Goal: Task Accomplishment & Management: Use online tool/utility

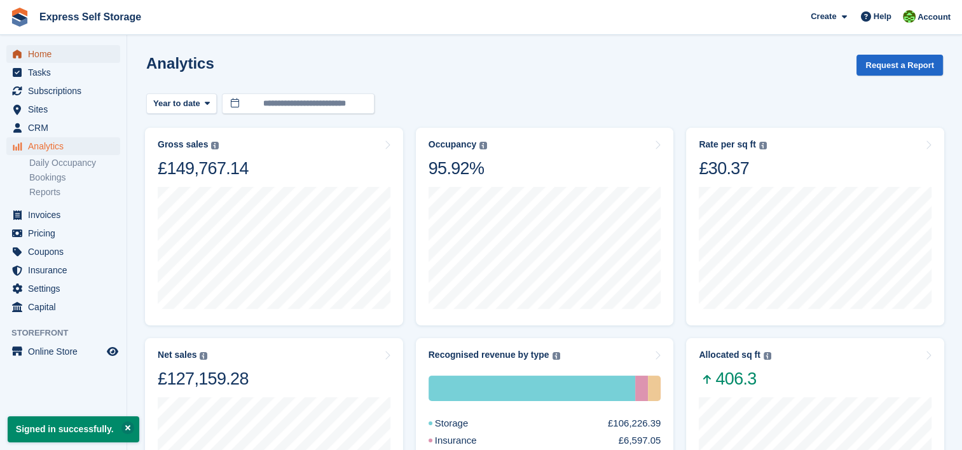
click at [38, 54] on span "Home" at bounding box center [66, 54] width 76 height 18
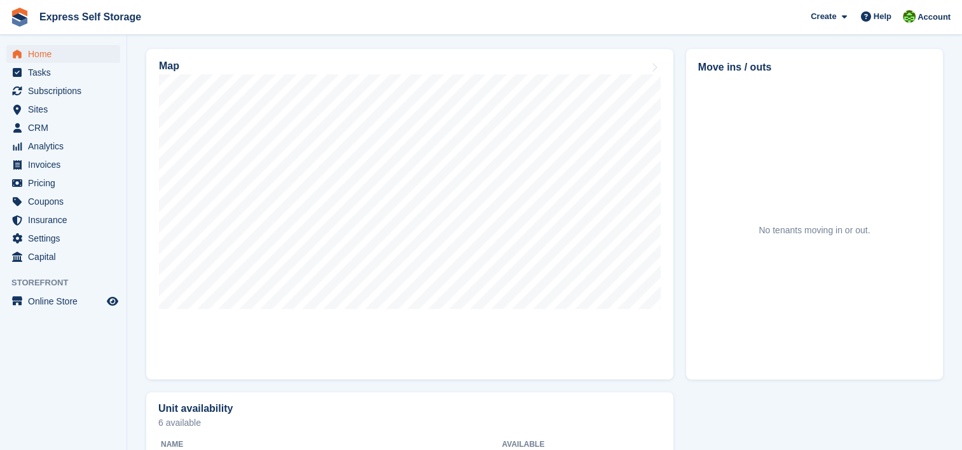
scroll to position [382, 0]
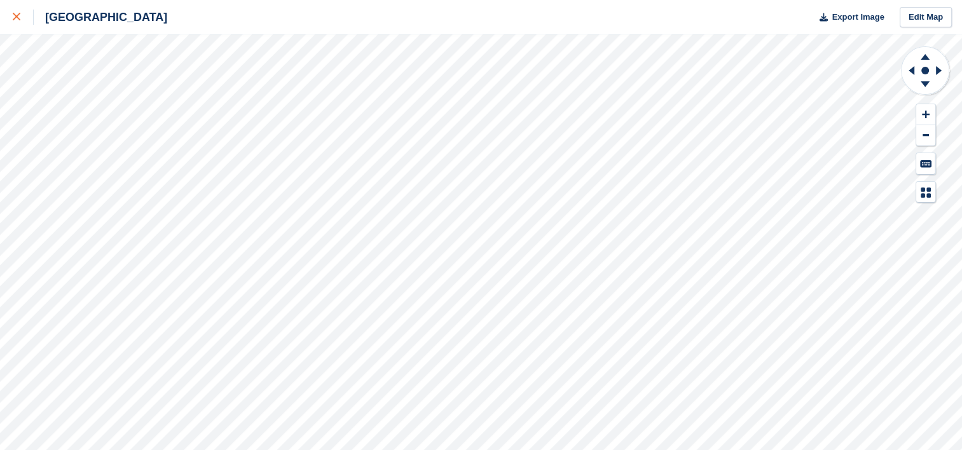
click at [21, 10] on div at bounding box center [23, 17] width 21 height 15
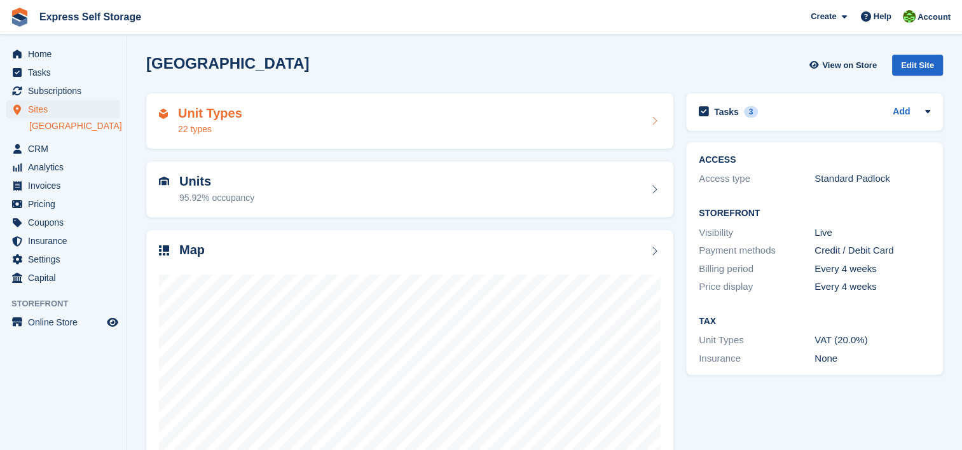
click at [638, 135] on div "Unit Types 22 types" at bounding box center [410, 121] width 502 height 31
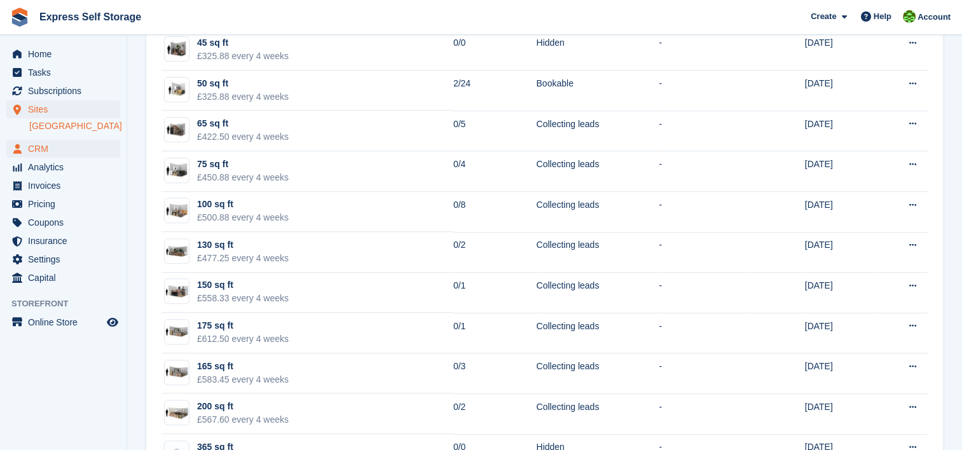
scroll to position [404, 0]
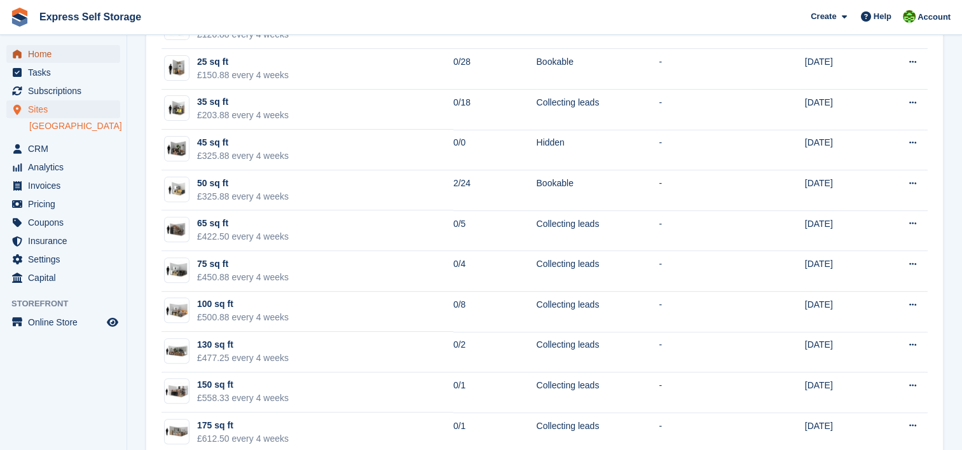
click at [51, 59] on span "Home" at bounding box center [66, 54] width 76 height 18
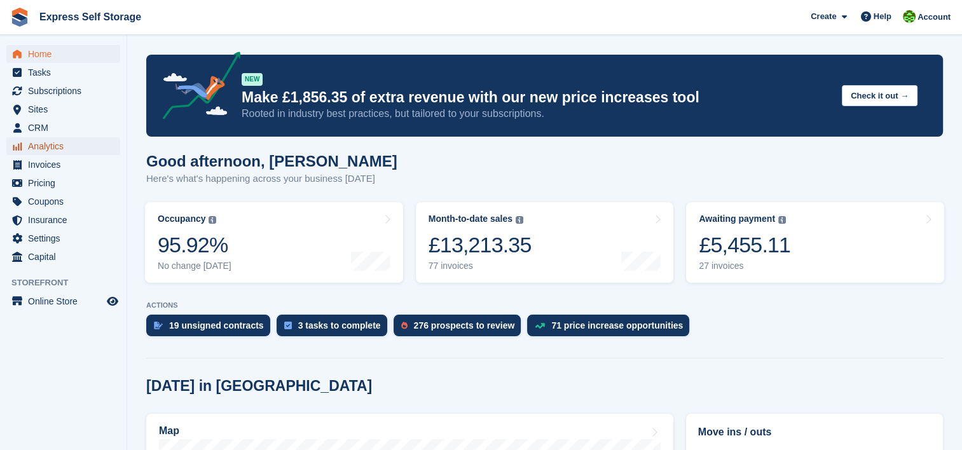
click at [79, 148] on span "Analytics" at bounding box center [66, 146] width 76 height 18
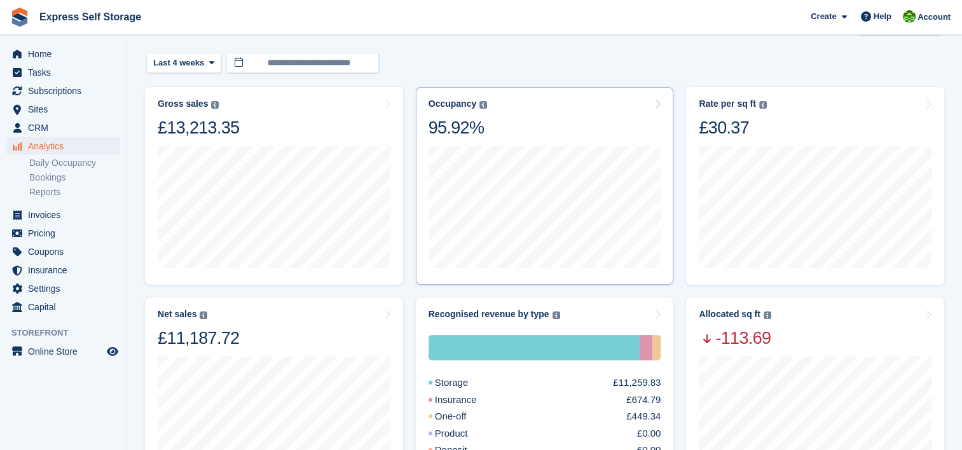
scroll to position [64, 0]
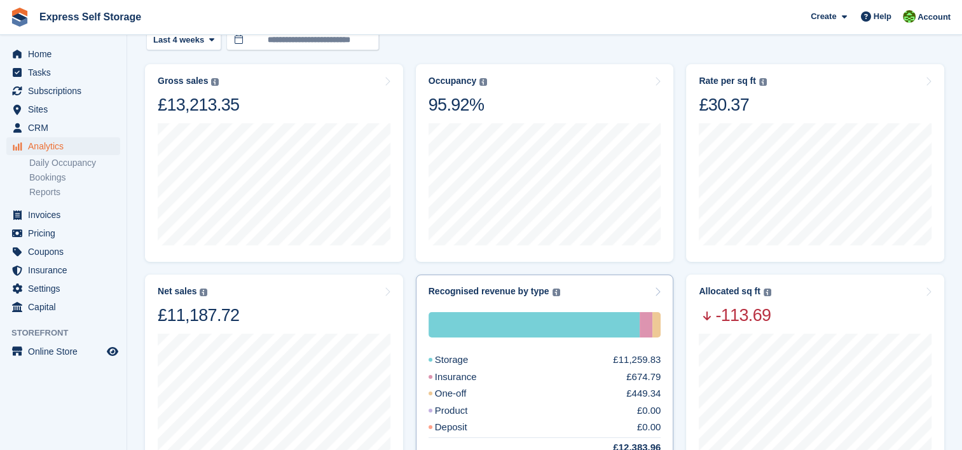
click at [464, 356] on div "Storage" at bounding box center [464, 360] width 71 height 15
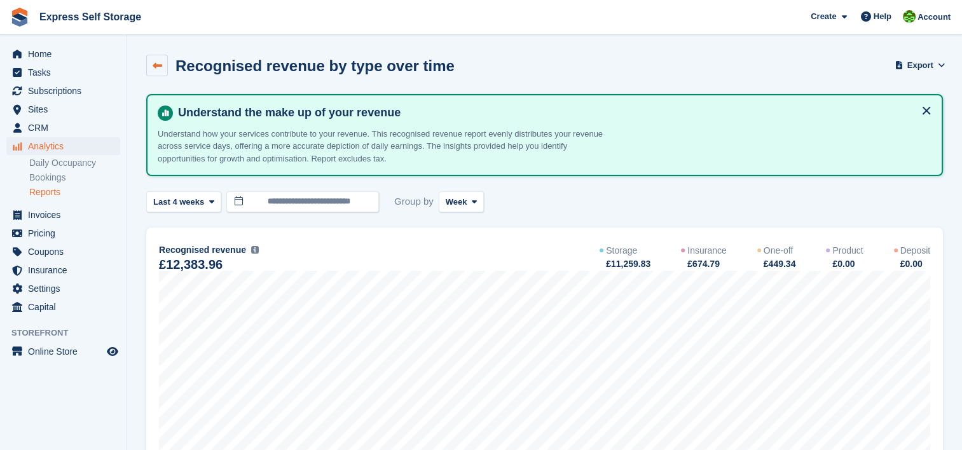
click at [159, 64] on icon at bounding box center [158, 66] width 10 height 10
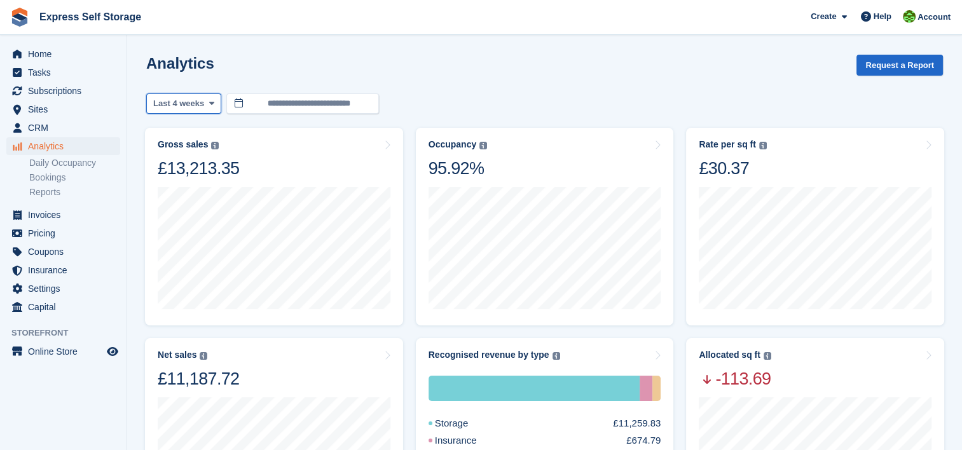
click at [210, 100] on span at bounding box center [211, 104] width 10 height 10
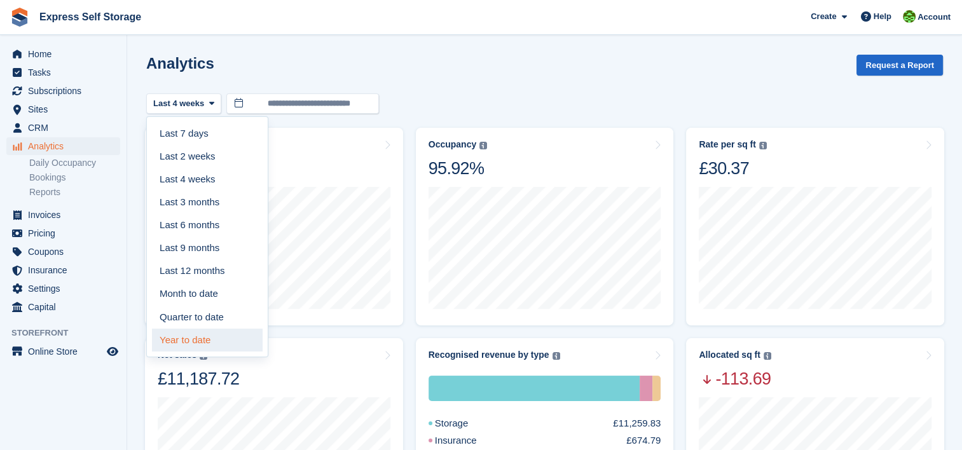
click at [207, 336] on link "Year to date" at bounding box center [207, 340] width 111 height 23
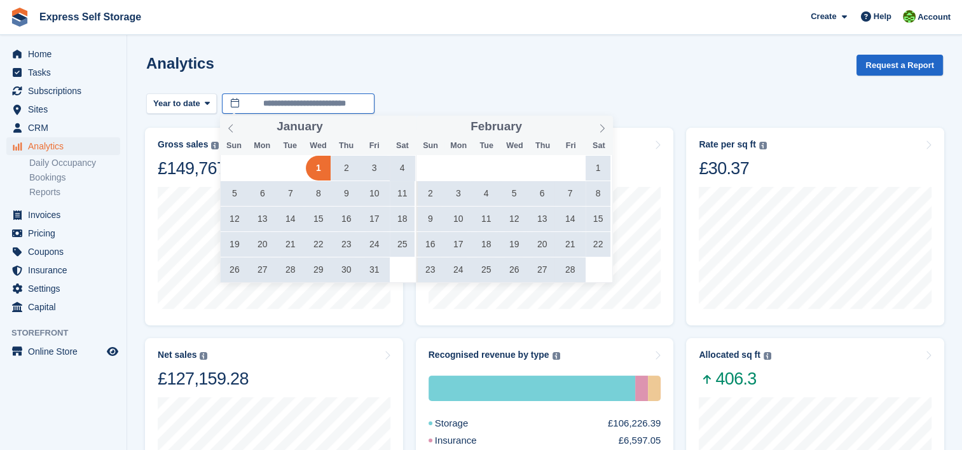
click at [259, 107] on input "**********" at bounding box center [298, 103] width 153 height 21
click at [235, 126] on icon at bounding box center [230, 128] width 9 height 9
type input "****"
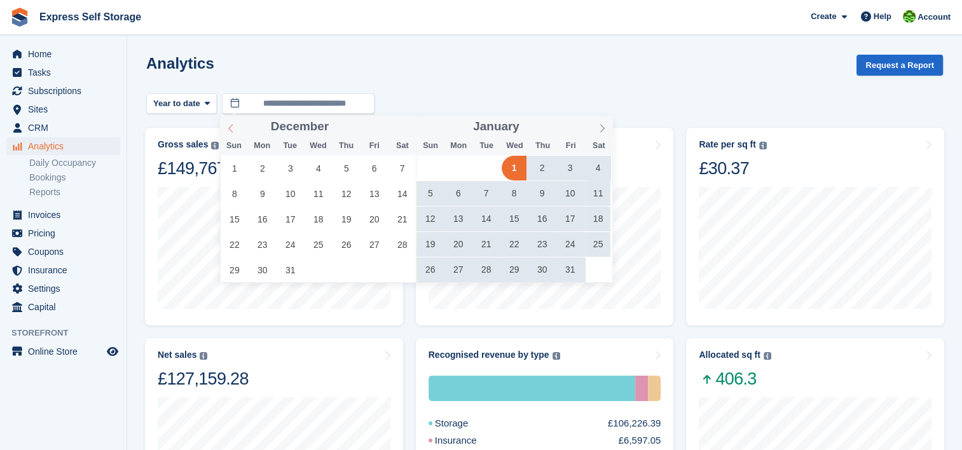
click at [230, 129] on icon at bounding box center [230, 128] width 9 height 9
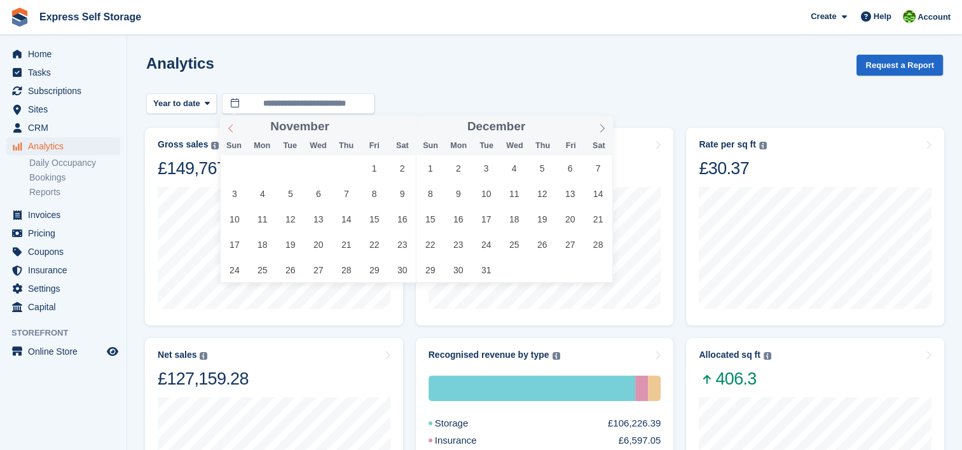
type input "****"
click at [230, 129] on icon at bounding box center [230, 128] width 9 height 9
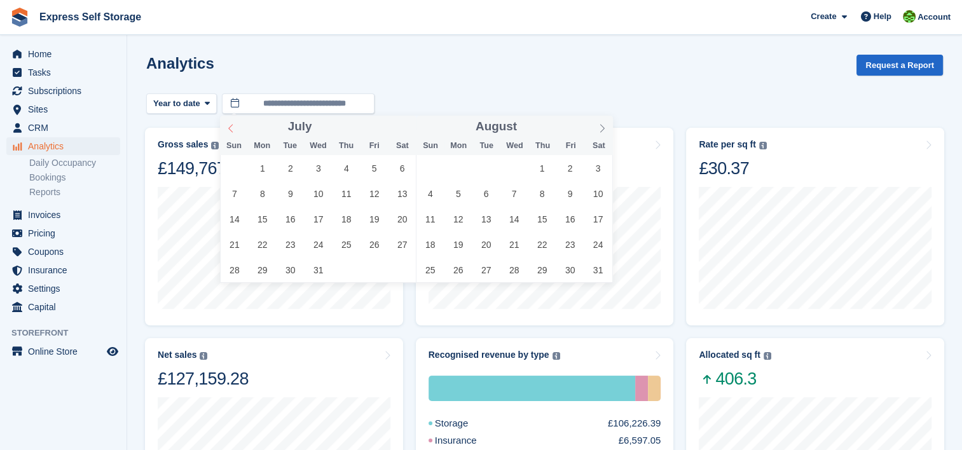
click at [230, 129] on icon at bounding box center [230, 128] width 9 height 9
click at [231, 128] on icon at bounding box center [230, 128] width 9 height 9
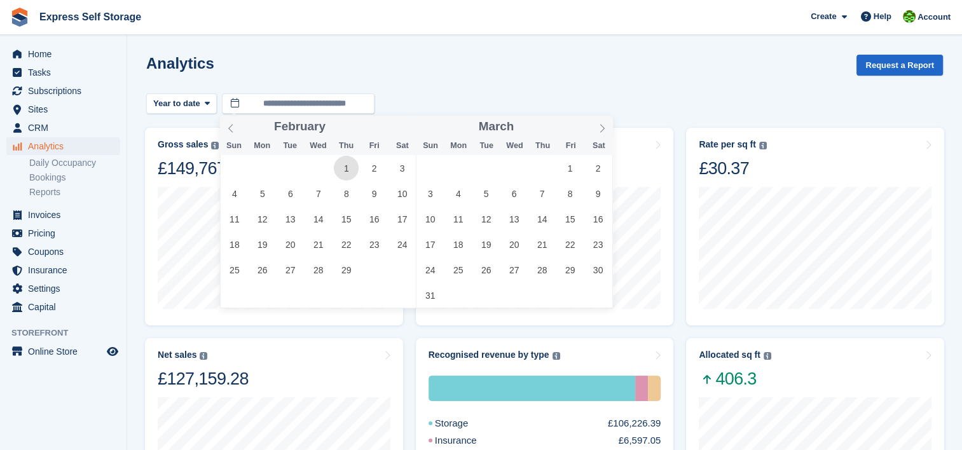
click at [356, 169] on span "1" at bounding box center [346, 168] width 25 height 25
type input "**********"
click at [598, 128] on icon at bounding box center [602, 128] width 9 height 9
click at [598, 127] on icon at bounding box center [602, 128] width 9 height 9
click at [598, 127] on span at bounding box center [602, 127] width 22 height 22
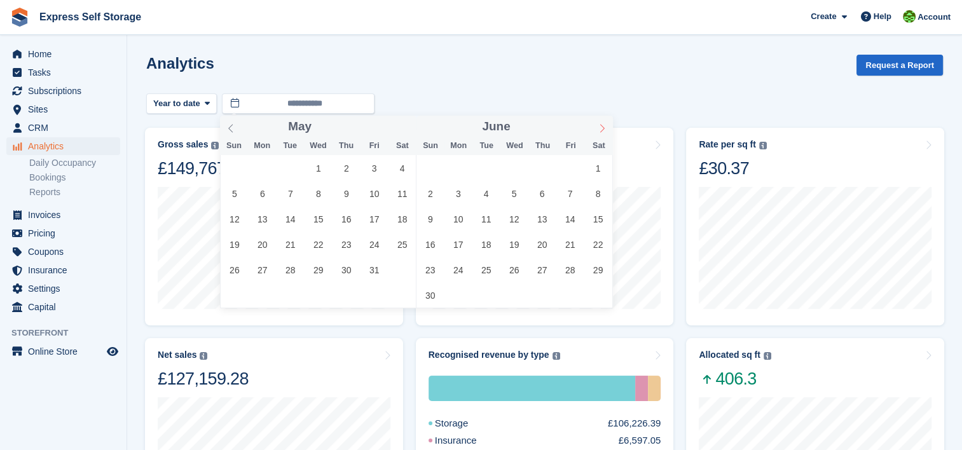
click at [597, 126] on span at bounding box center [602, 127] width 22 height 22
click at [596, 125] on span at bounding box center [602, 127] width 22 height 22
click at [595, 123] on span at bounding box center [602, 127] width 22 height 22
click at [595, 122] on span at bounding box center [602, 127] width 22 height 22
click at [593, 122] on span at bounding box center [602, 127] width 22 height 22
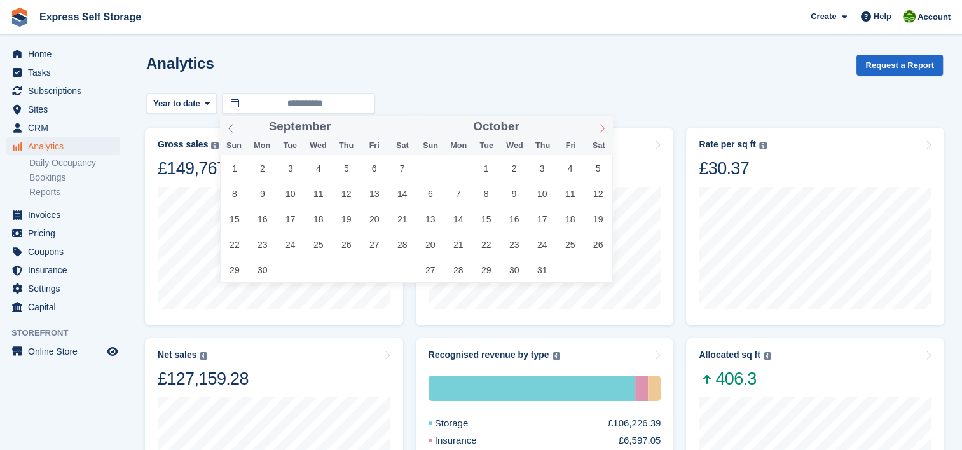
click at [593, 122] on span at bounding box center [602, 127] width 22 height 22
type input "****"
click at [593, 122] on span at bounding box center [602, 127] width 22 height 22
type input "****"
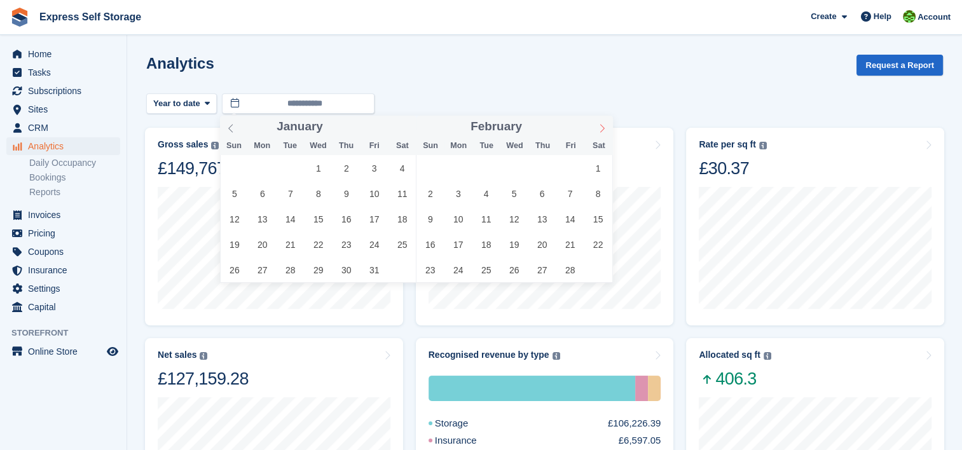
click at [593, 122] on span at bounding box center [602, 127] width 22 height 22
click at [600, 125] on icon at bounding box center [602, 128] width 9 height 9
click at [600, 125] on icon at bounding box center [602, 128] width 4 height 8
click at [598, 123] on span at bounding box center [602, 127] width 22 height 22
click at [598, 124] on icon at bounding box center [602, 128] width 9 height 9
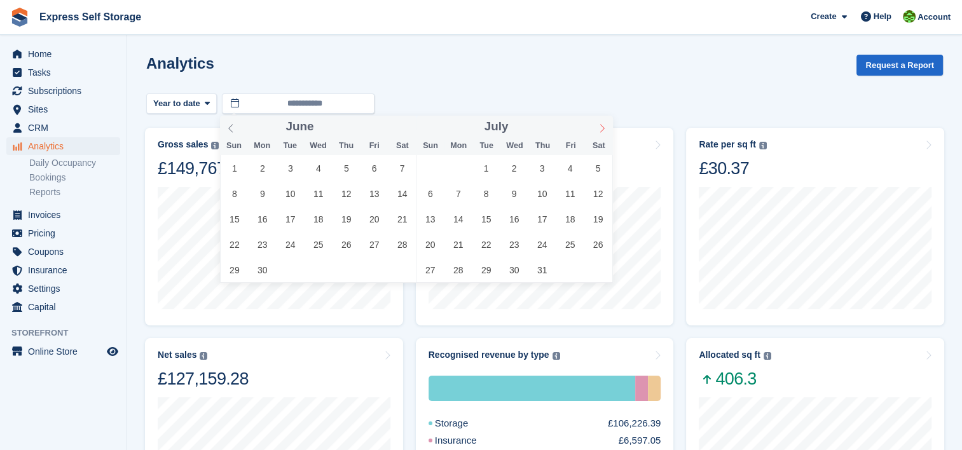
click at [598, 123] on span at bounding box center [602, 127] width 22 height 22
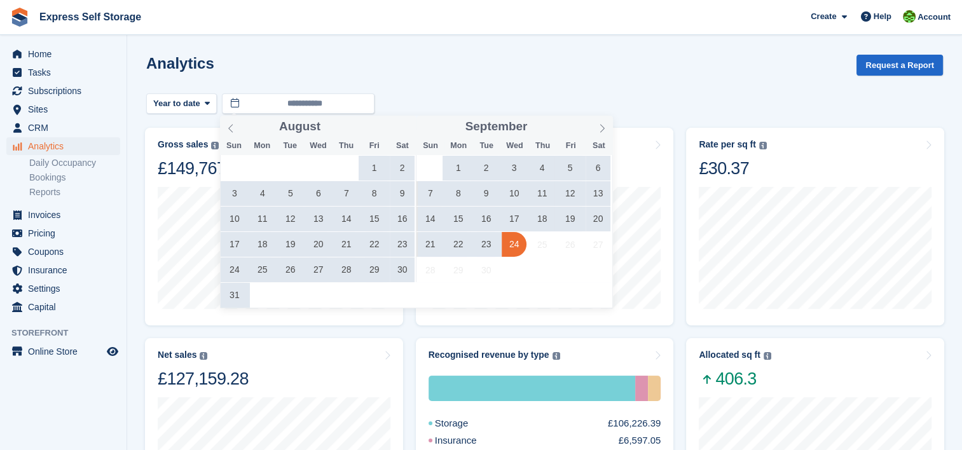
click at [514, 252] on span "24" at bounding box center [514, 244] width 25 height 25
type input "**********"
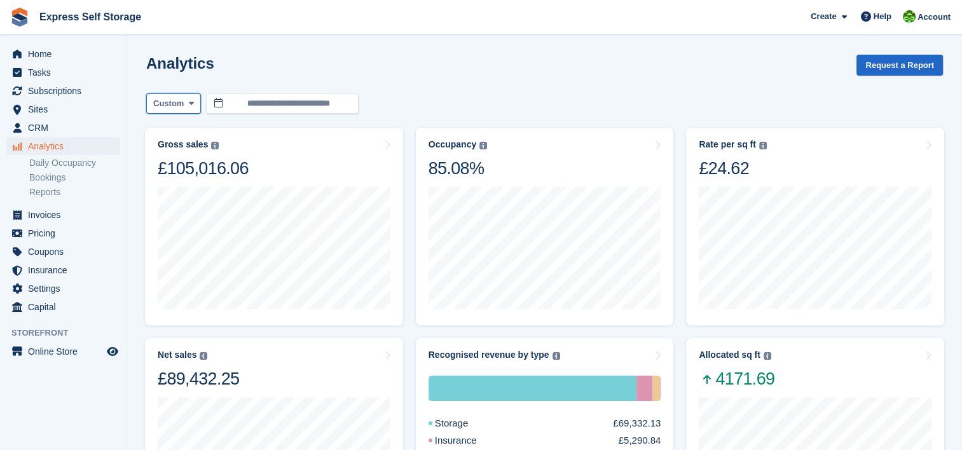
click at [181, 107] on span "Custom" at bounding box center [168, 103] width 31 height 13
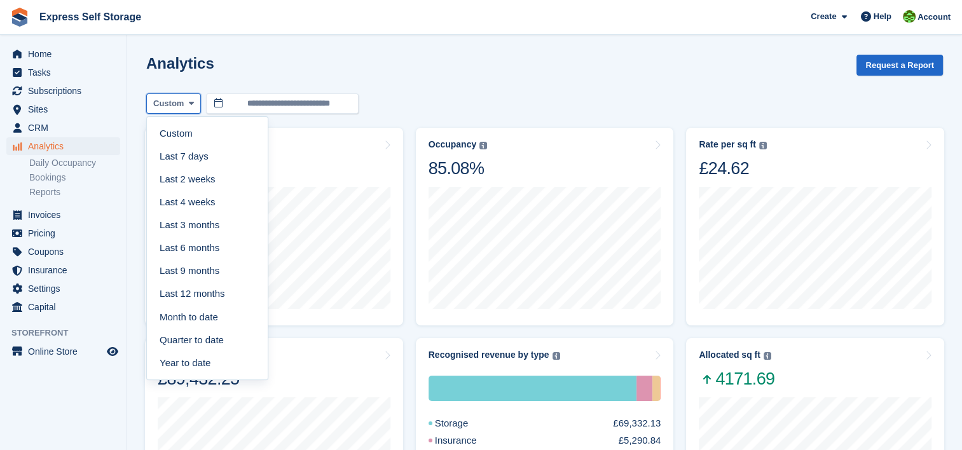
click at [181, 106] on span "Custom" at bounding box center [168, 103] width 31 height 13
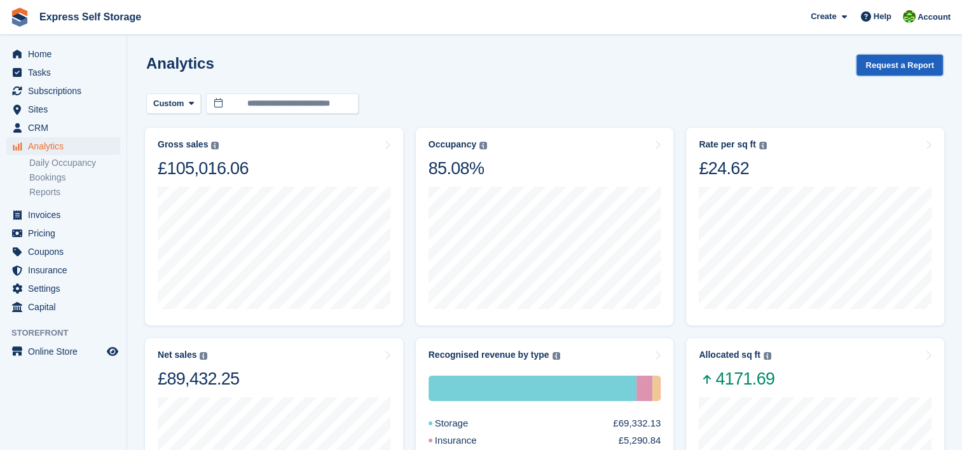
click at [888, 64] on button "Request a Report" at bounding box center [899, 65] width 86 height 21
click at [897, 67] on button "Request a Report" at bounding box center [899, 65] width 86 height 21
click at [877, 66] on button "Request a Report" at bounding box center [899, 65] width 86 height 21
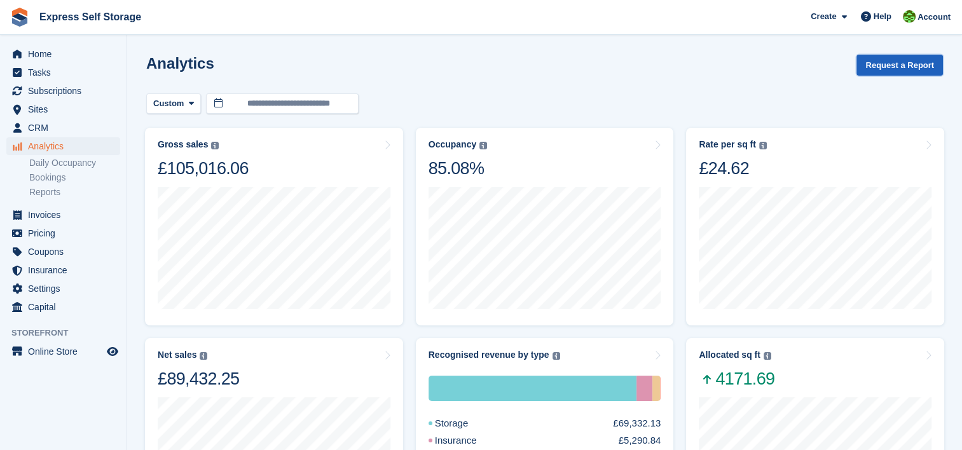
click at [877, 66] on button "Request a Report" at bounding box center [899, 65] width 86 height 21
drag, startPoint x: 874, startPoint y: 65, endPoint x: 877, endPoint y: 59, distance: 7.4
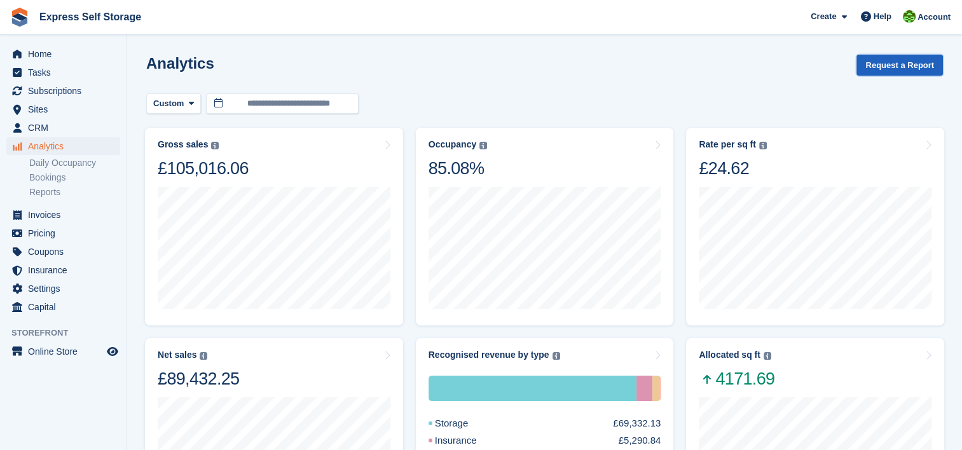
click at [877, 59] on button "Request a Report" at bounding box center [899, 65] width 86 height 21
click at [877, 60] on button "Request a Report" at bounding box center [899, 65] width 86 height 21
click at [876, 60] on button "Request a Report" at bounding box center [899, 65] width 86 height 21
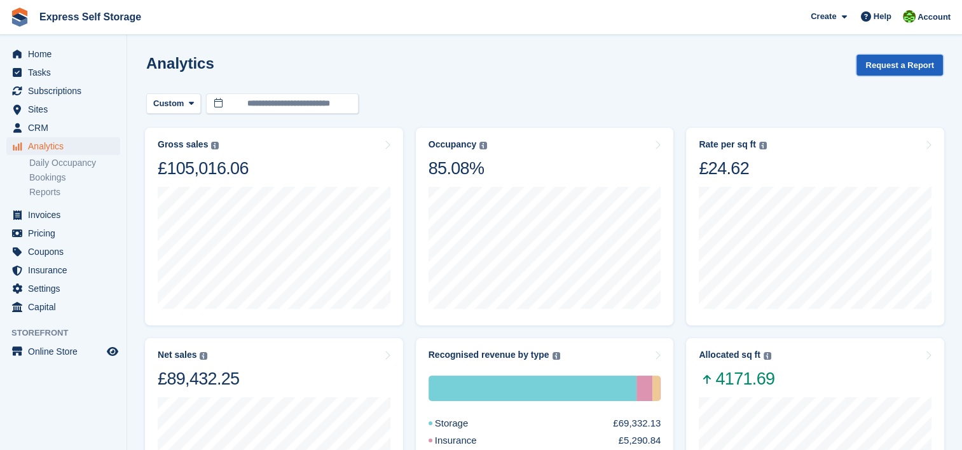
click at [875, 60] on button "Request a Report" at bounding box center [899, 65] width 86 height 21
click at [874, 60] on button "Request a Report" at bounding box center [899, 65] width 86 height 21
click at [880, 62] on button "Request a Report" at bounding box center [899, 65] width 86 height 21
click at [816, 163] on div "Rate per sq ft Annualized storage revenue (after discounts, excluding tax) divi…" at bounding box center [815, 159] width 233 height 40
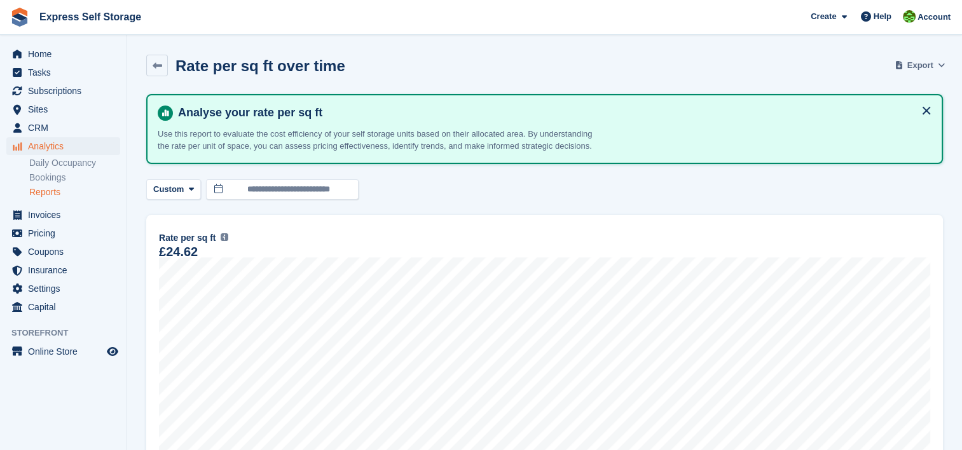
click at [919, 65] on span "Export" at bounding box center [920, 65] width 26 height 13
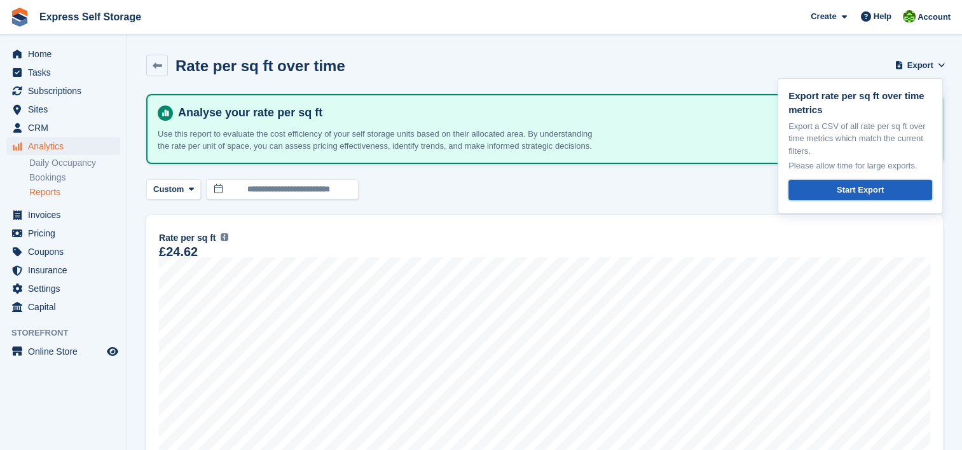
click at [834, 188] on link "Start Export" at bounding box center [860, 190] width 144 height 21
click at [151, 71] on link at bounding box center [157, 66] width 22 height 22
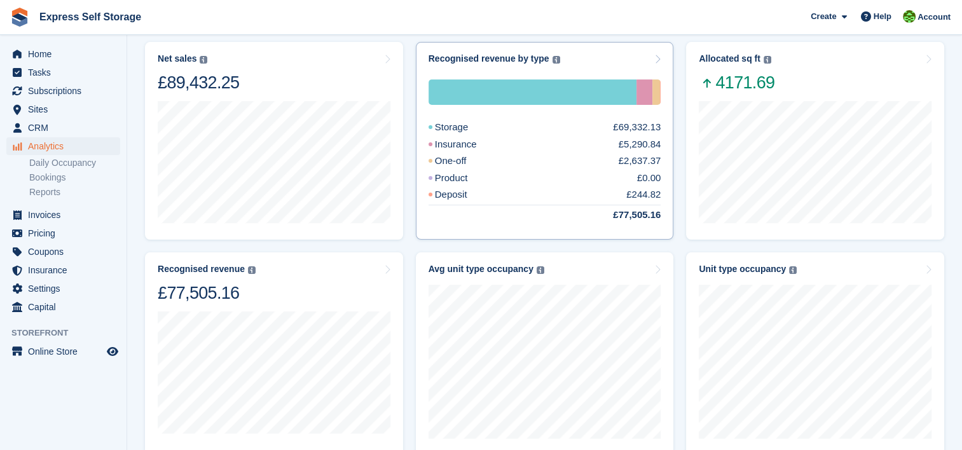
scroll to position [318, 0]
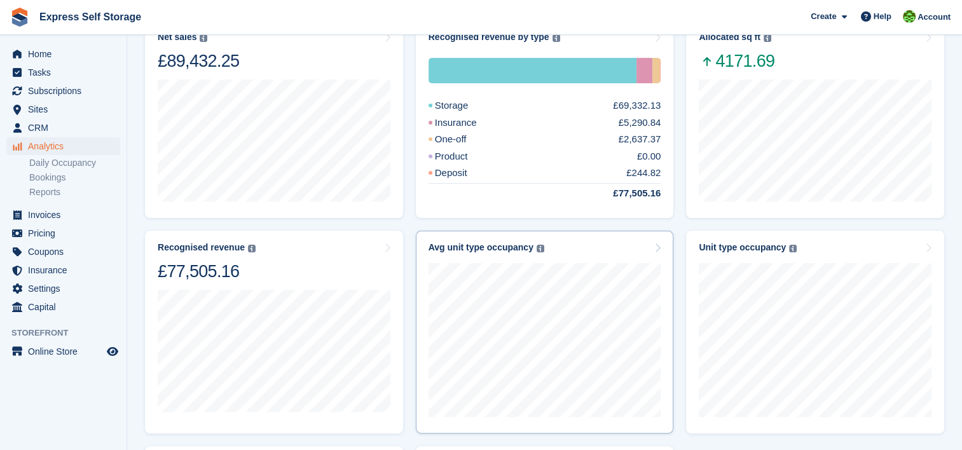
click at [656, 247] on icon at bounding box center [657, 248] width 6 height 10
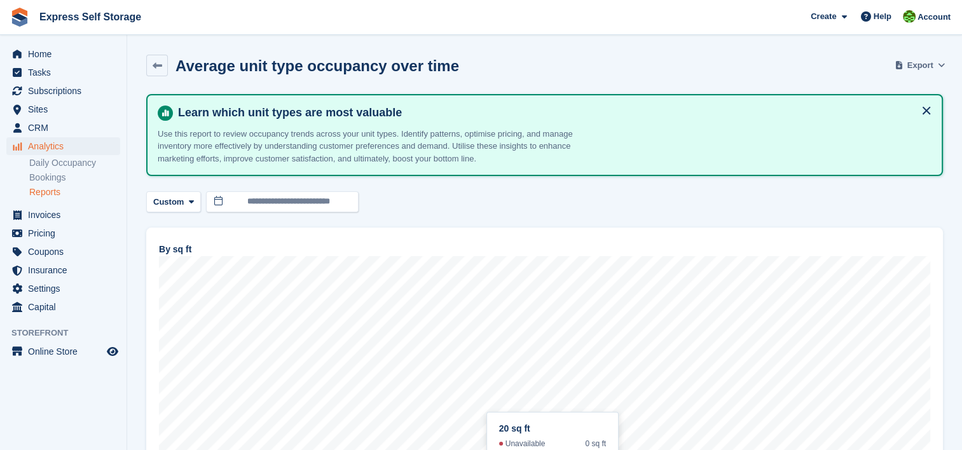
click at [917, 59] on span "Export" at bounding box center [920, 65] width 26 height 13
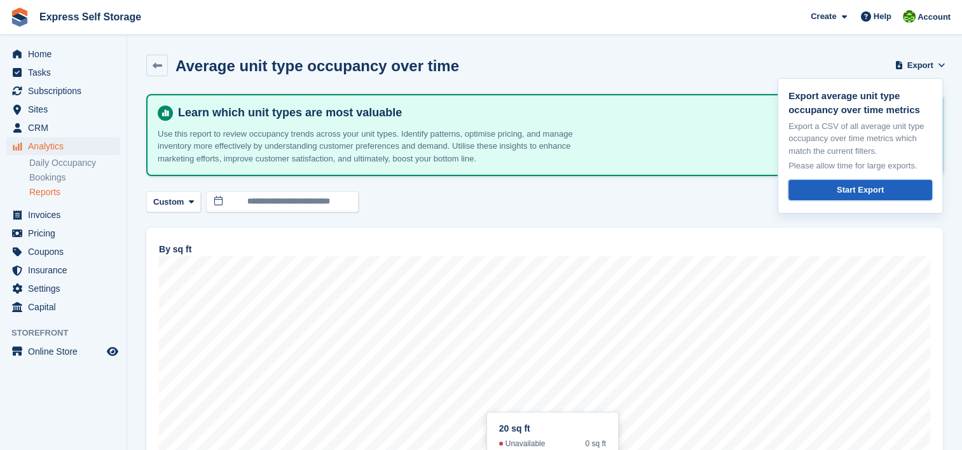
click at [881, 193] on link "Start Export" at bounding box center [860, 190] width 144 height 21
click at [158, 67] on icon at bounding box center [158, 66] width 10 height 10
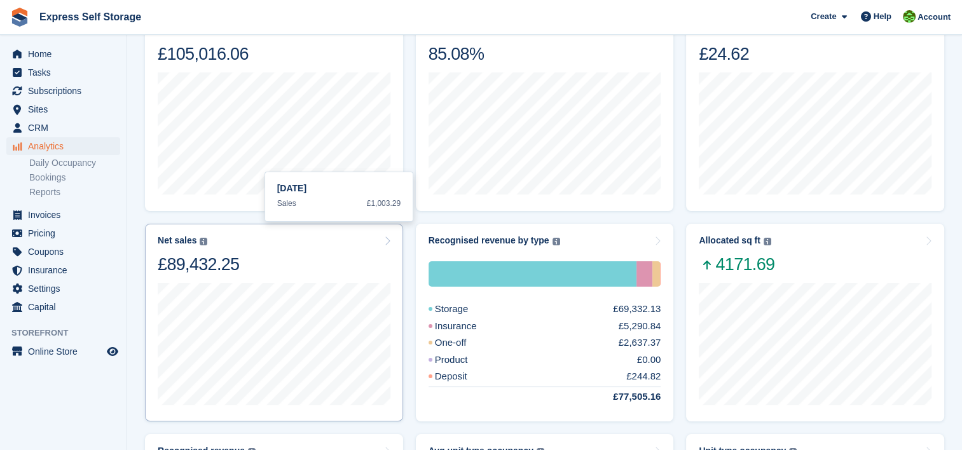
scroll to position [51, 0]
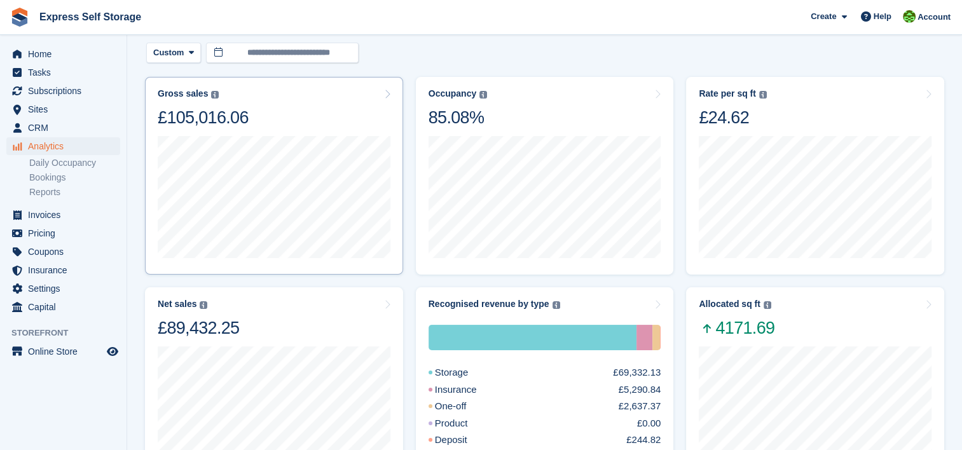
click at [387, 97] on icon at bounding box center [387, 94] width 6 height 10
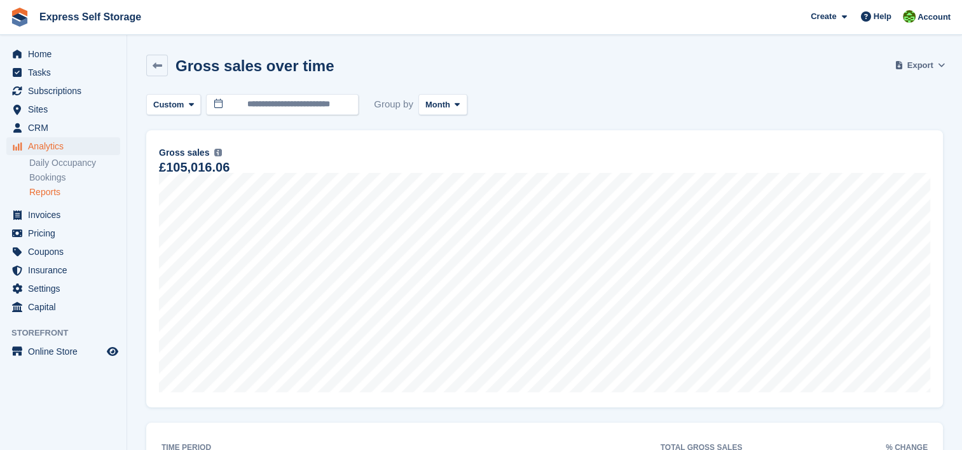
click at [924, 62] on span "Export" at bounding box center [920, 65] width 26 height 13
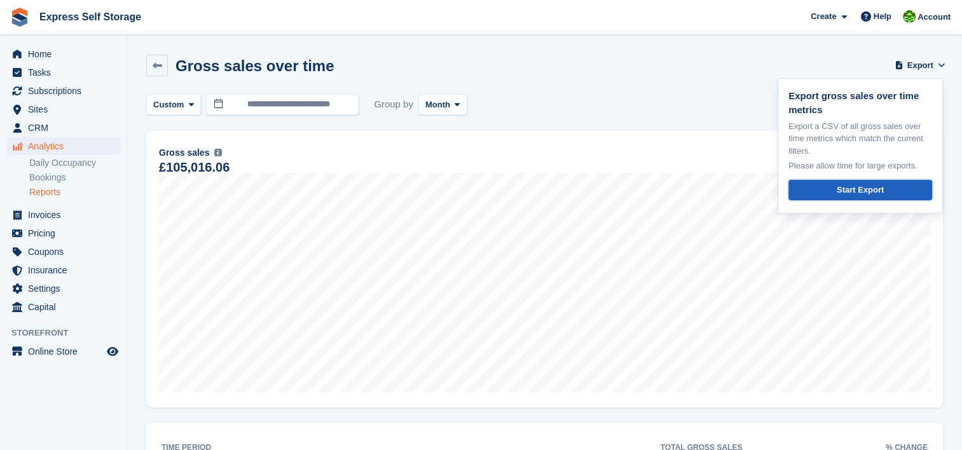
click at [855, 189] on div "Start Export" at bounding box center [860, 190] width 47 height 13
click at [156, 64] on icon at bounding box center [158, 66] width 10 height 10
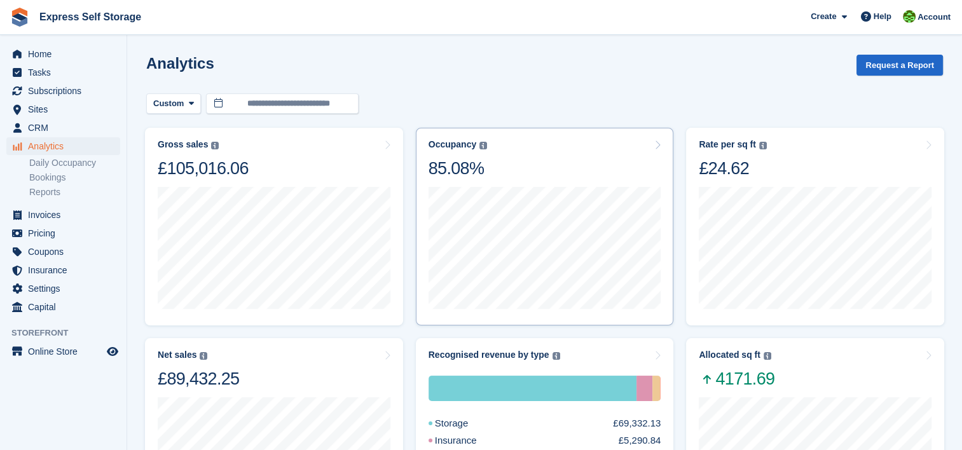
click at [655, 148] on icon at bounding box center [657, 145] width 6 height 10
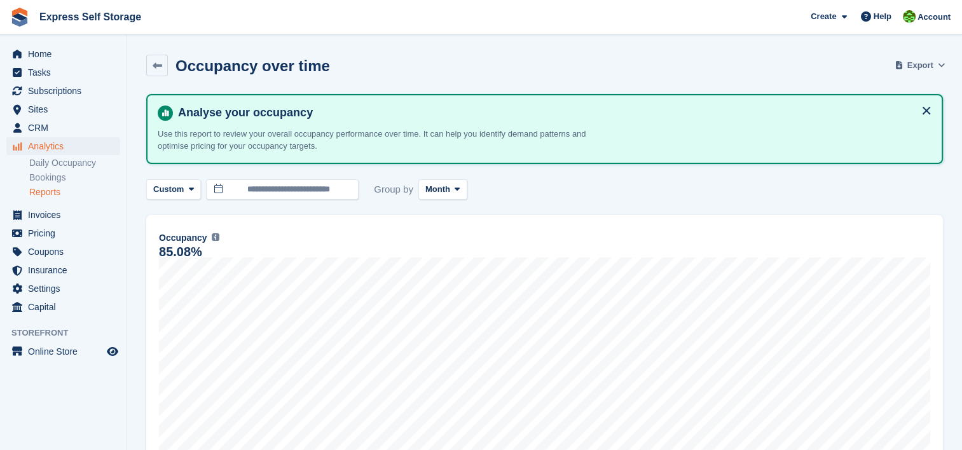
click at [923, 69] on span "Export" at bounding box center [920, 65] width 26 height 13
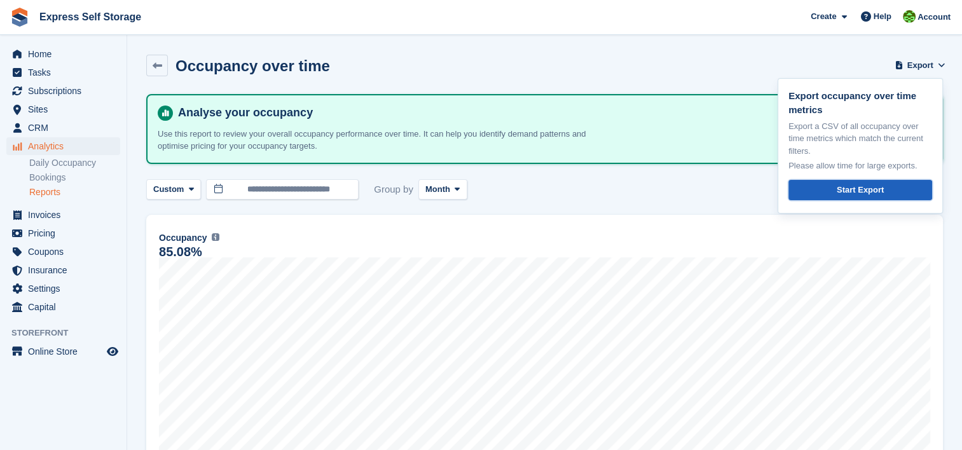
click at [883, 195] on link "Start Export" at bounding box center [860, 190] width 144 height 21
click at [151, 71] on link at bounding box center [157, 66] width 22 height 22
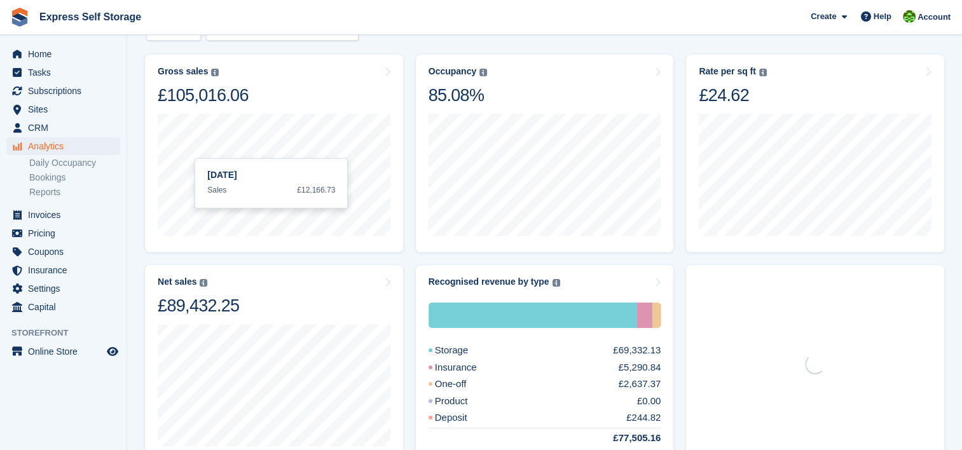
scroll to position [191, 0]
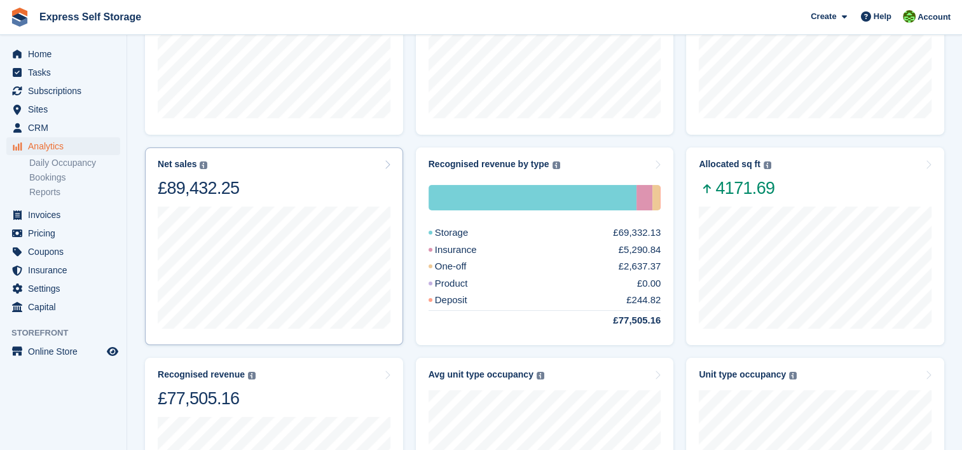
click at [387, 164] on icon at bounding box center [387, 165] width 6 height 10
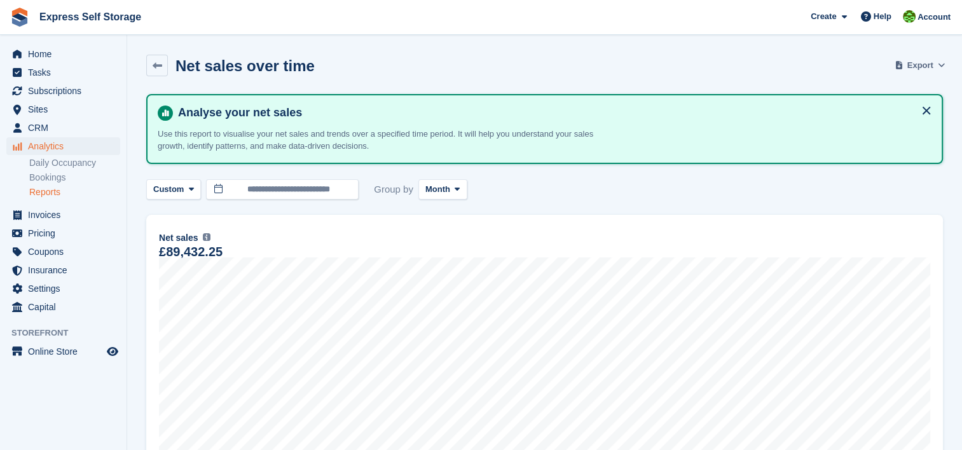
click at [912, 64] on span "Export" at bounding box center [920, 65] width 26 height 13
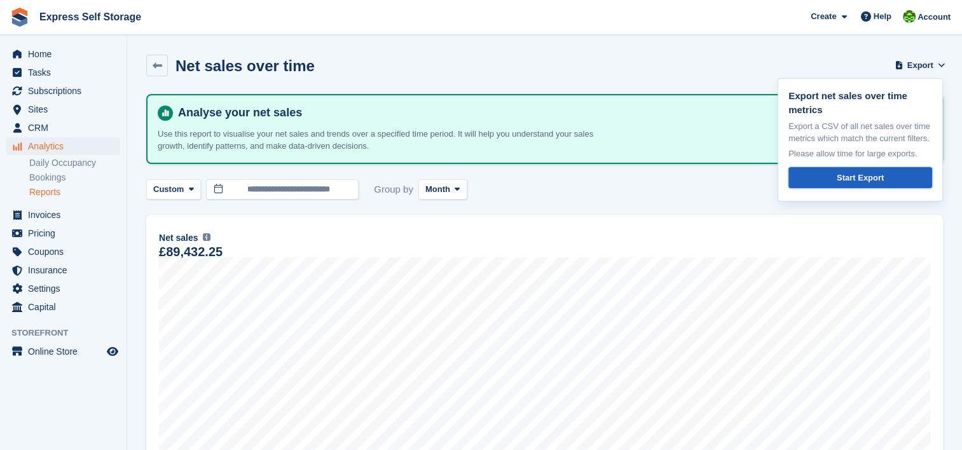
click at [802, 172] on link "Start Export" at bounding box center [860, 177] width 144 height 21
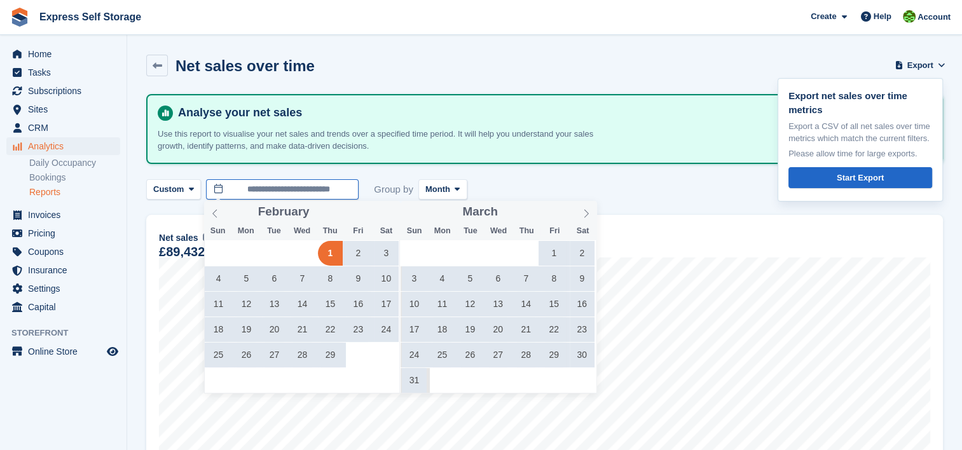
click at [311, 188] on input "**********" at bounding box center [282, 189] width 153 height 21
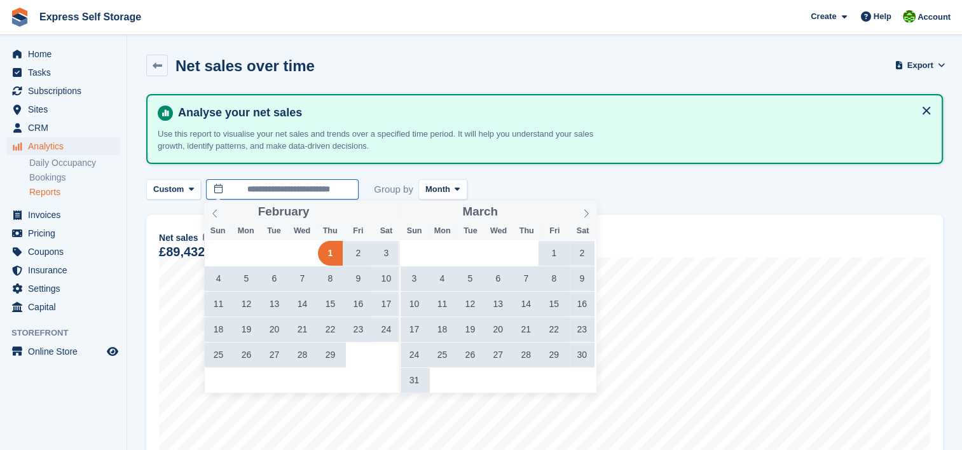
click at [216, 188] on input "**********" at bounding box center [282, 189] width 153 height 21
click at [263, 191] on input "**********" at bounding box center [282, 189] width 153 height 21
click at [585, 210] on icon at bounding box center [586, 213] width 9 height 9
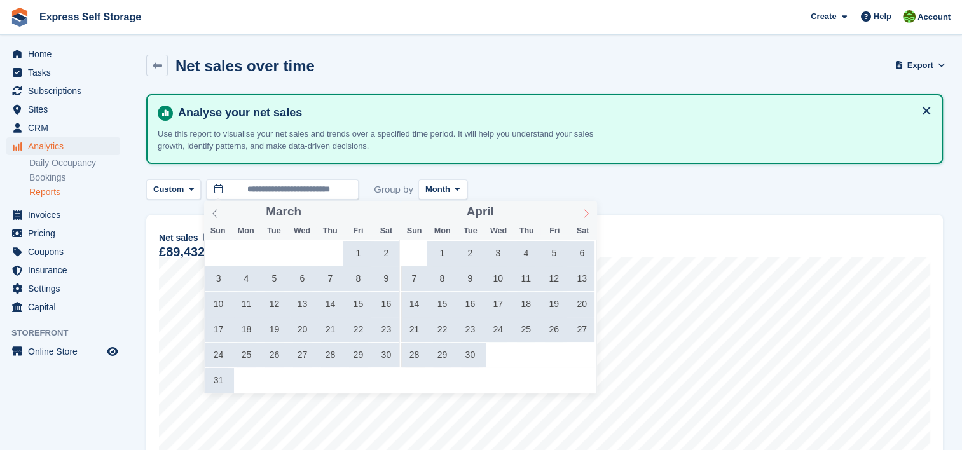
click at [586, 215] on icon at bounding box center [586, 213] width 9 height 9
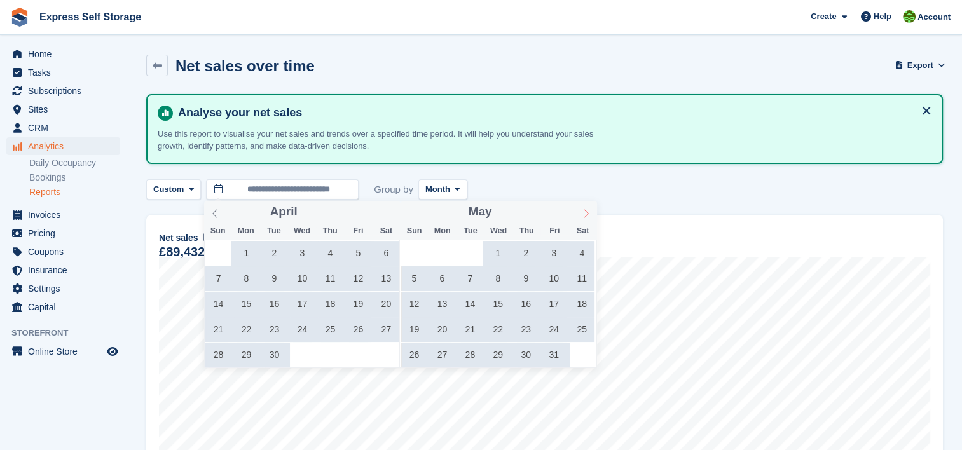
click at [586, 216] on icon at bounding box center [586, 213] width 4 height 8
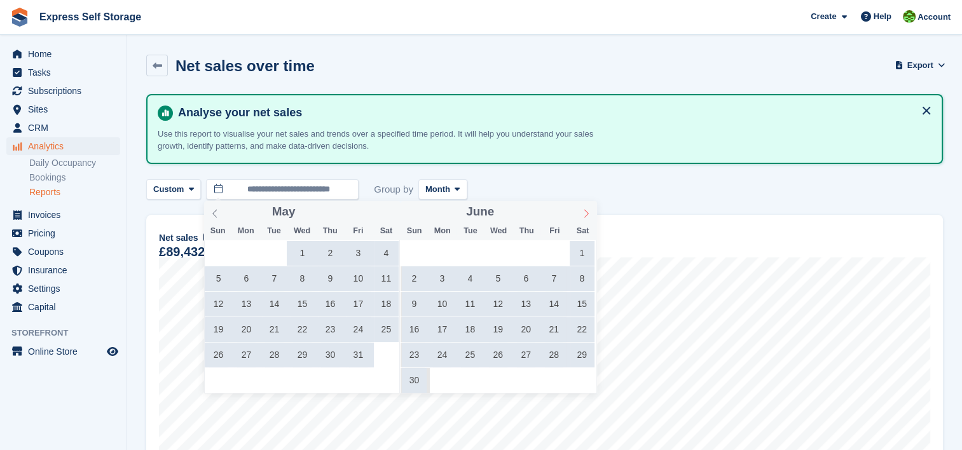
click at [586, 216] on icon at bounding box center [586, 213] width 9 height 9
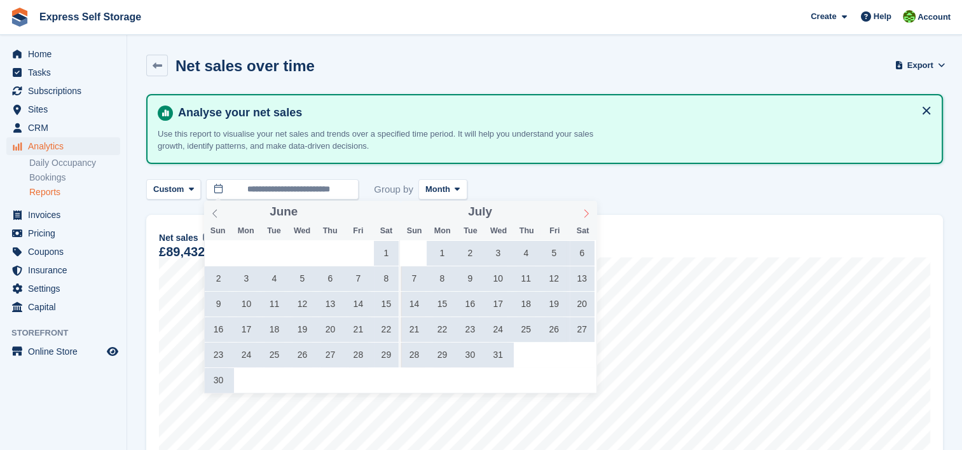
click at [586, 217] on icon at bounding box center [586, 213] width 9 height 9
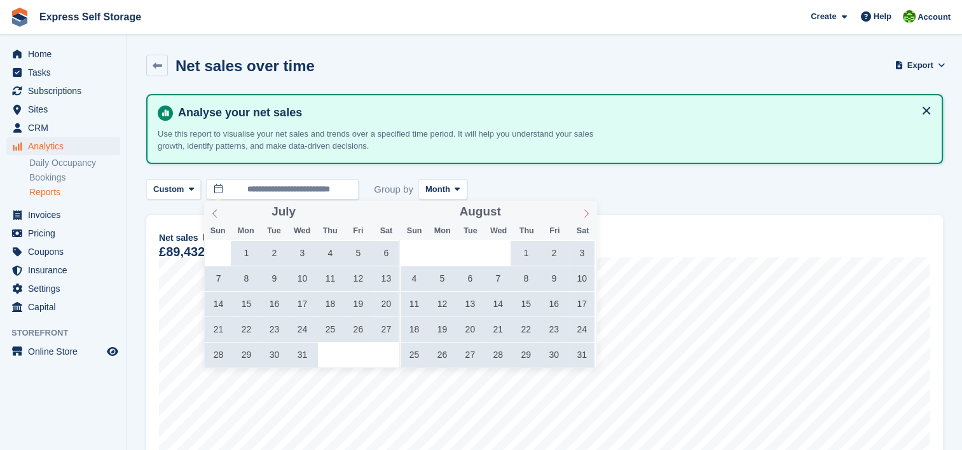
click at [585, 217] on icon at bounding box center [586, 213] width 9 height 9
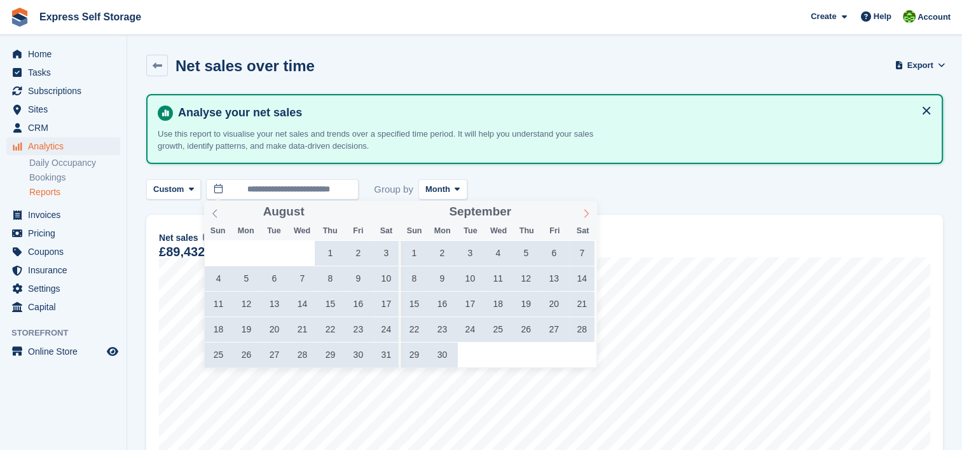
click at [585, 217] on icon at bounding box center [586, 213] width 9 height 9
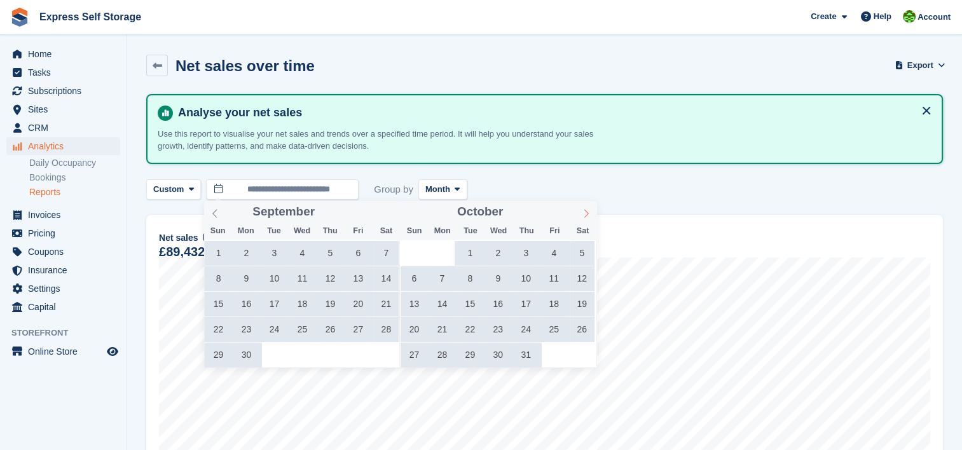
click at [585, 217] on icon at bounding box center [586, 213] width 4 height 8
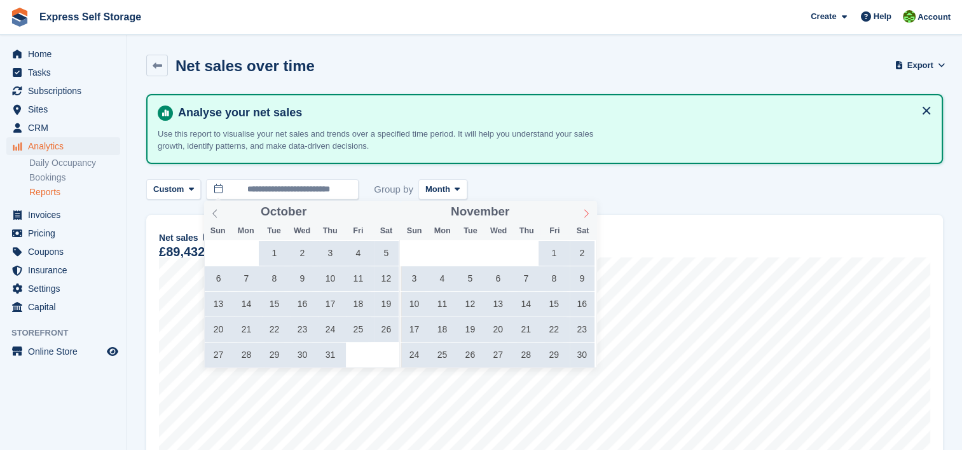
click at [585, 217] on icon at bounding box center [586, 213] width 9 height 9
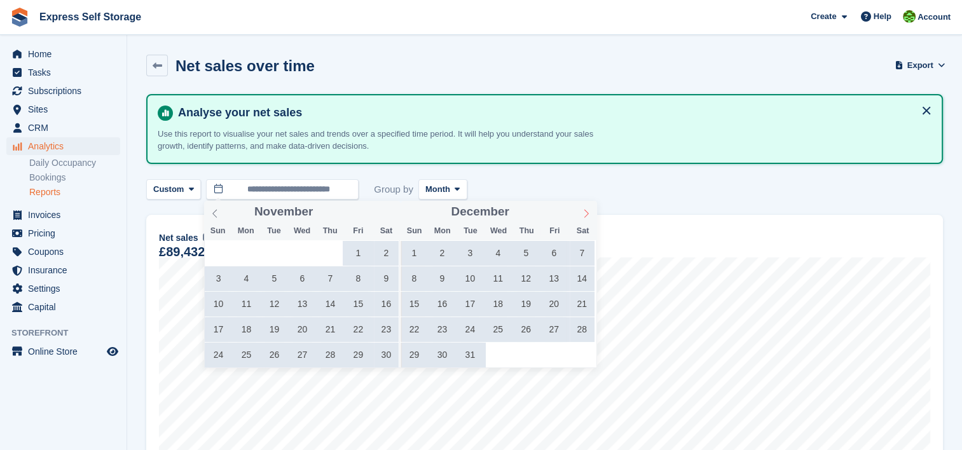
click at [582, 218] on icon at bounding box center [586, 213] width 9 height 9
type input "****"
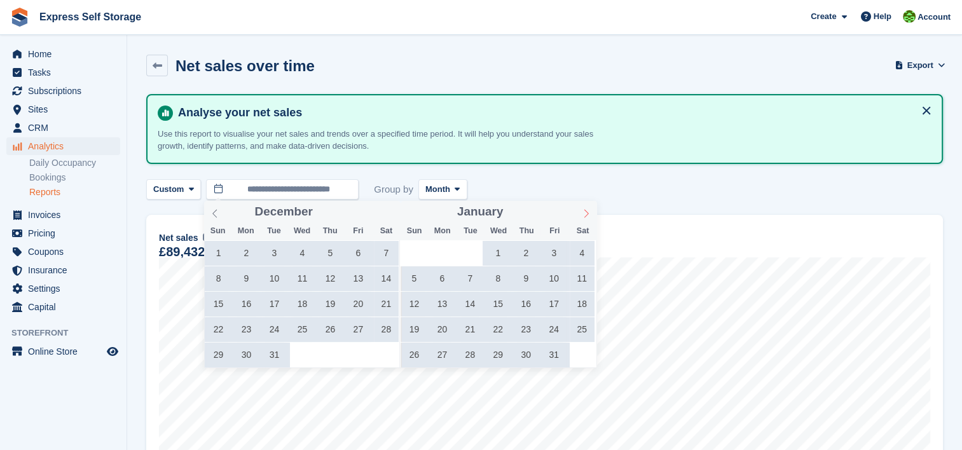
click at [582, 218] on icon at bounding box center [586, 213] width 9 height 9
type input "****"
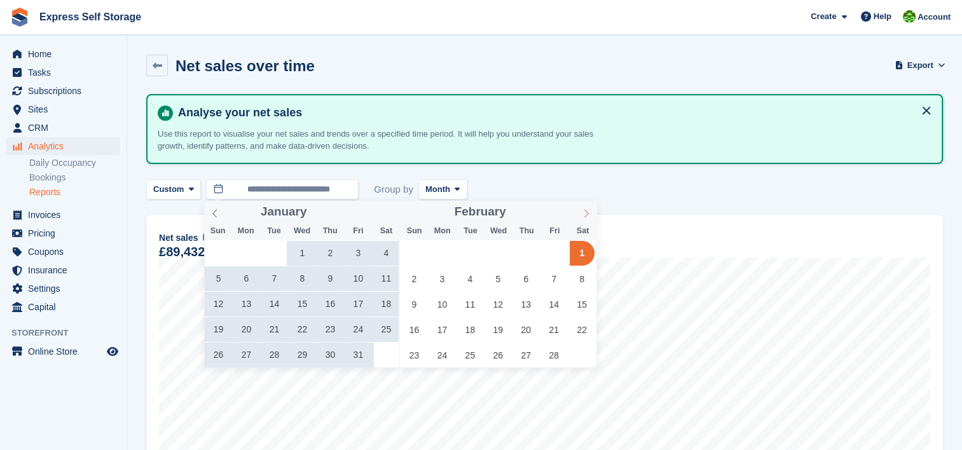
click at [582, 218] on icon at bounding box center [586, 213] width 9 height 9
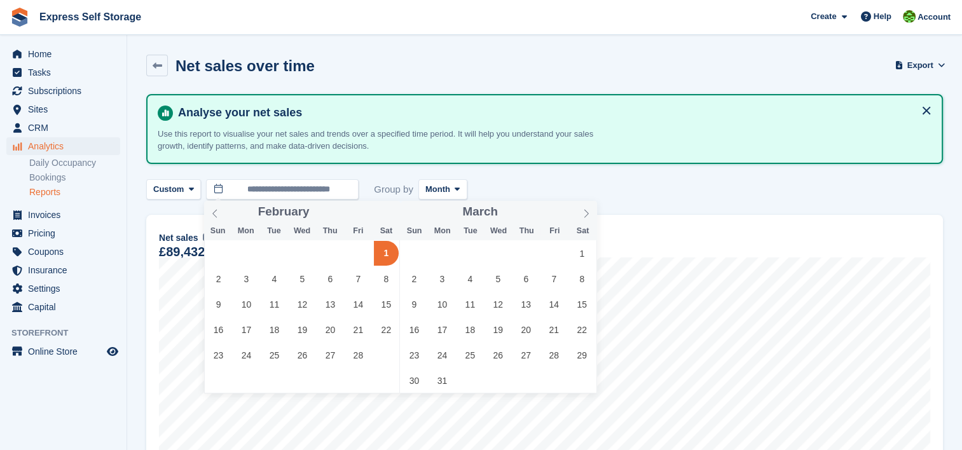
click at [382, 254] on span "1" at bounding box center [386, 253] width 25 height 25
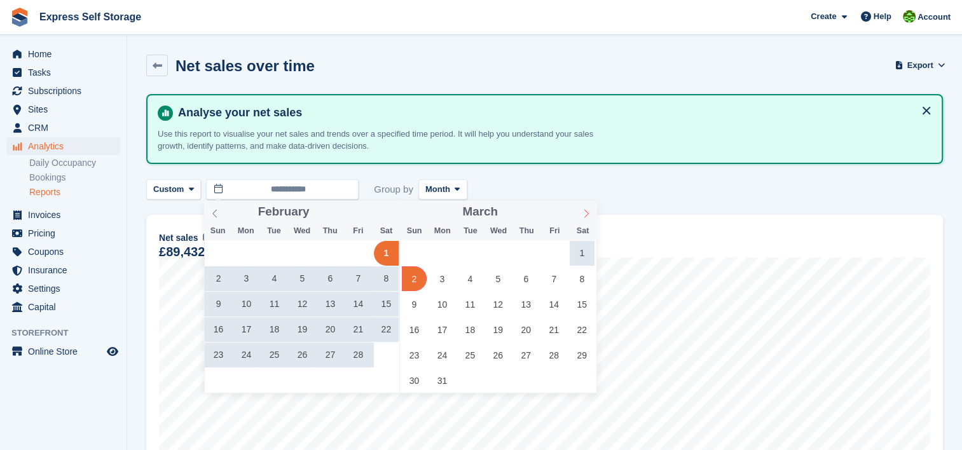
click at [575, 221] on span at bounding box center [586, 212] width 22 height 22
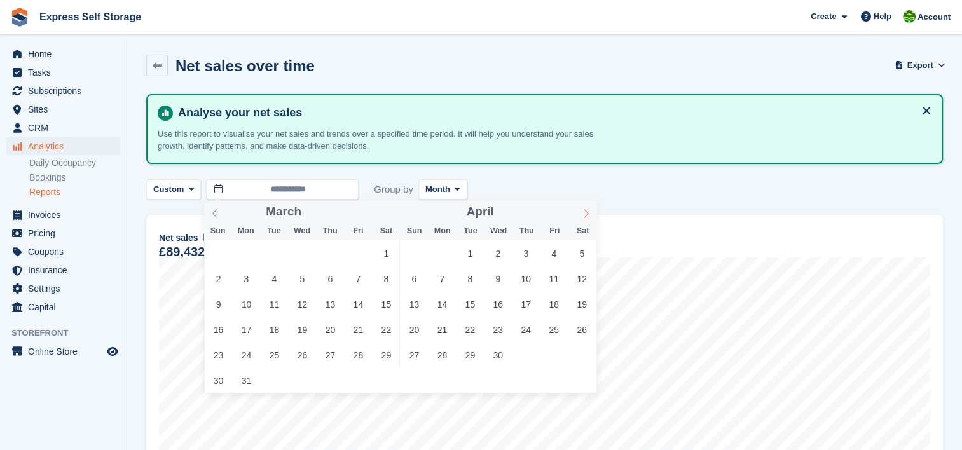
click at [575, 221] on span at bounding box center [586, 212] width 22 height 22
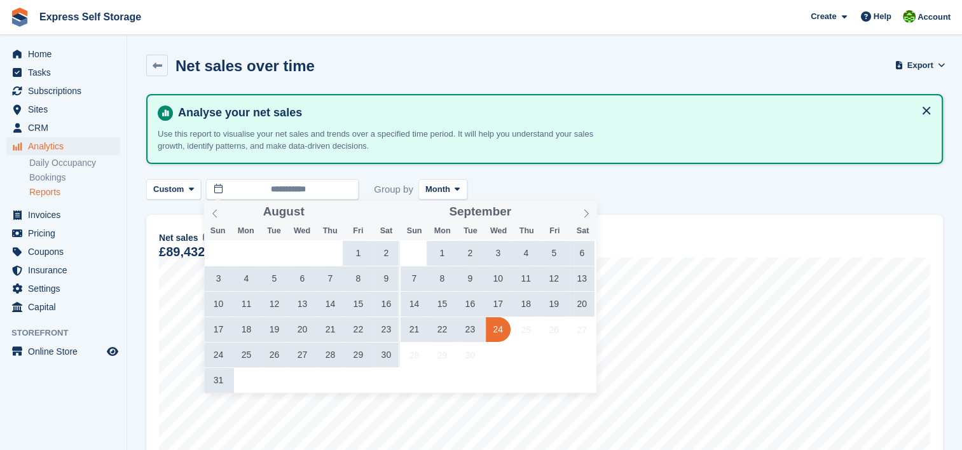
click at [503, 322] on span "24" at bounding box center [498, 329] width 25 height 25
type input "**********"
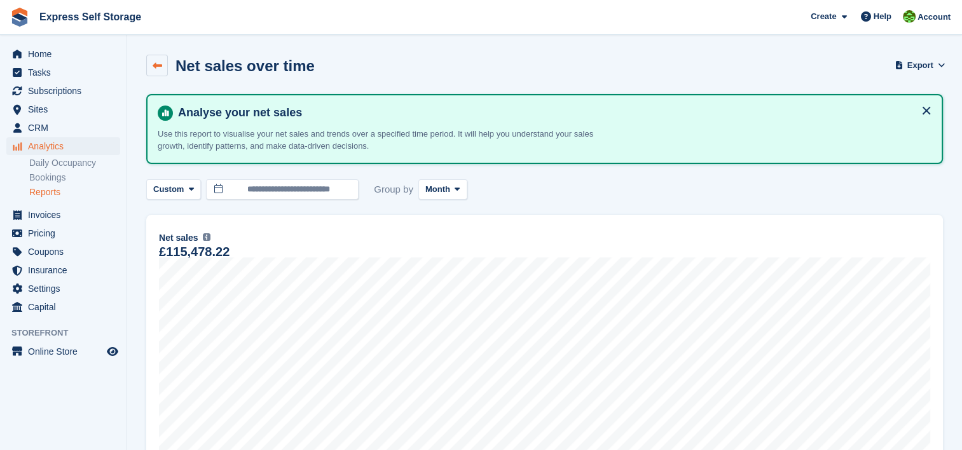
click at [154, 71] on link at bounding box center [157, 66] width 22 height 22
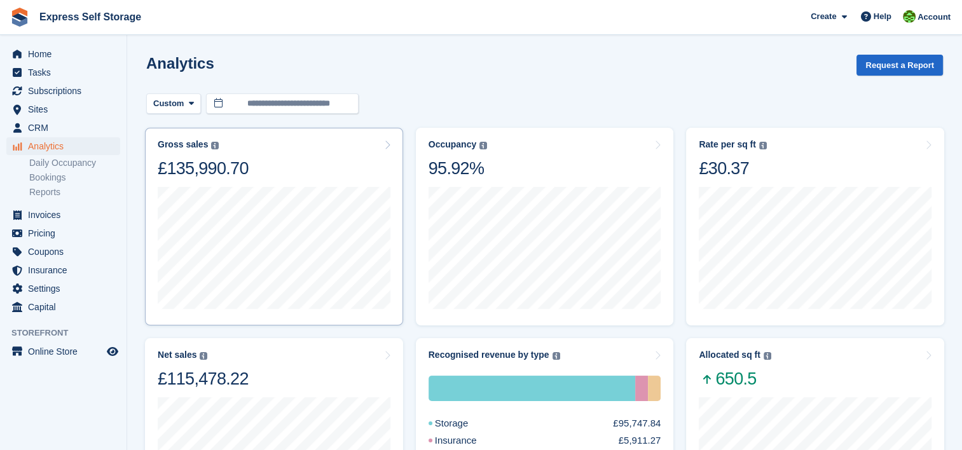
click at [388, 147] on icon at bounding box center [387, 145] width 6 height 10
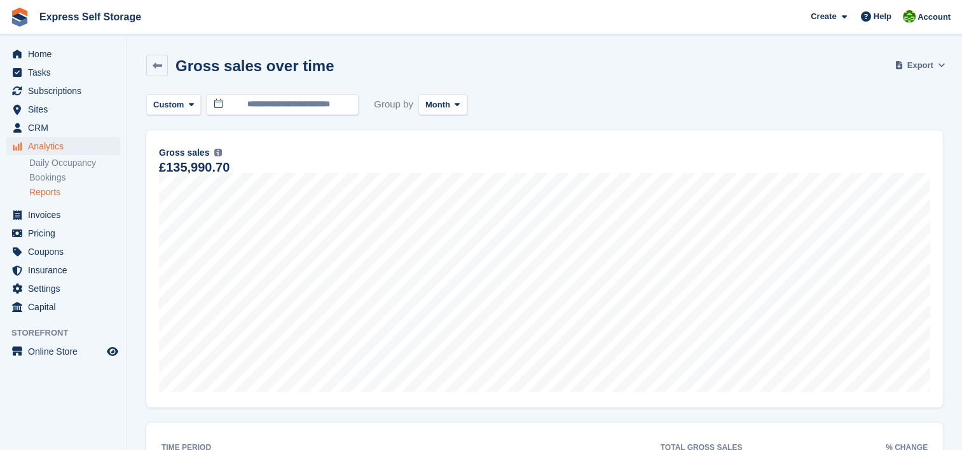
click at [918, 69] on span "Export" at bounding box center [920, 65] width 26 height 13
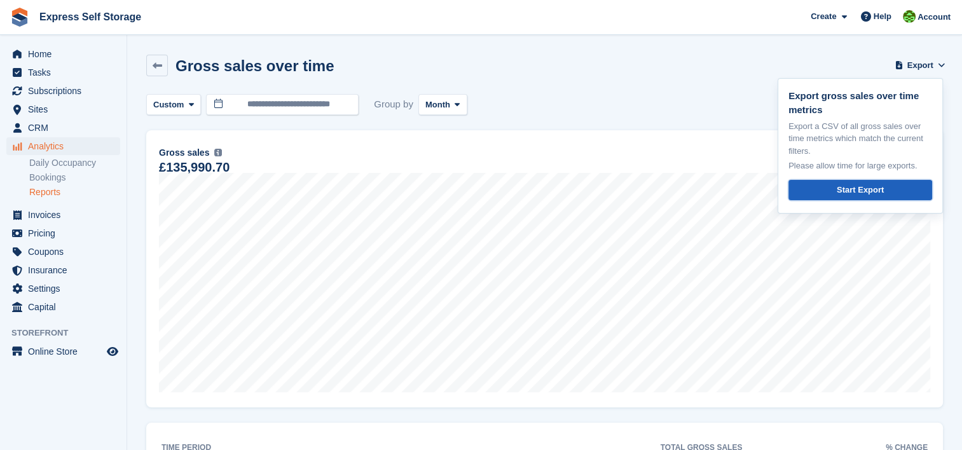
click at [839, 194] on div "Start Export" at bounding box center [860, 190] width 47 height 13
drag, startPoint x: 153, startPoint y: 66, endPoint x: 149, endPoint y: 60, distance: 6.5
click at [153, 66] on icon at bounding box center [158, 66] width 10 height 10
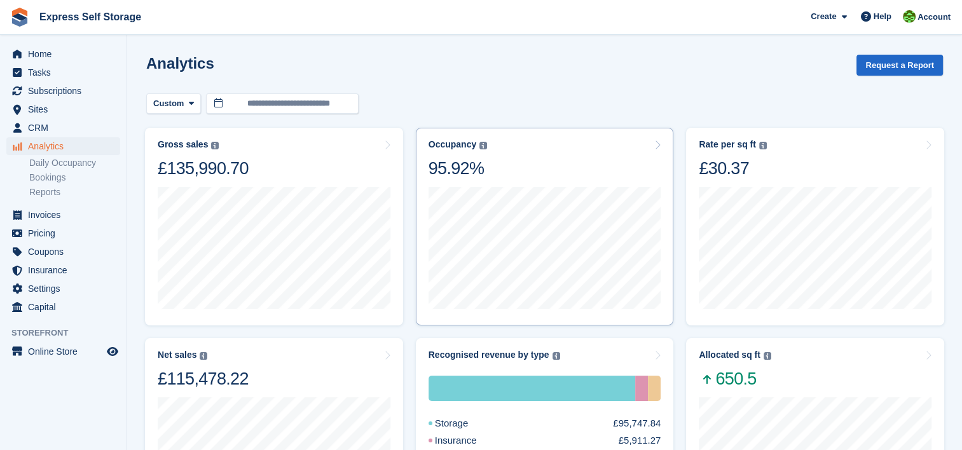
click at [654, 142] on icon at bounding box center [657, 145] width 6 height 10
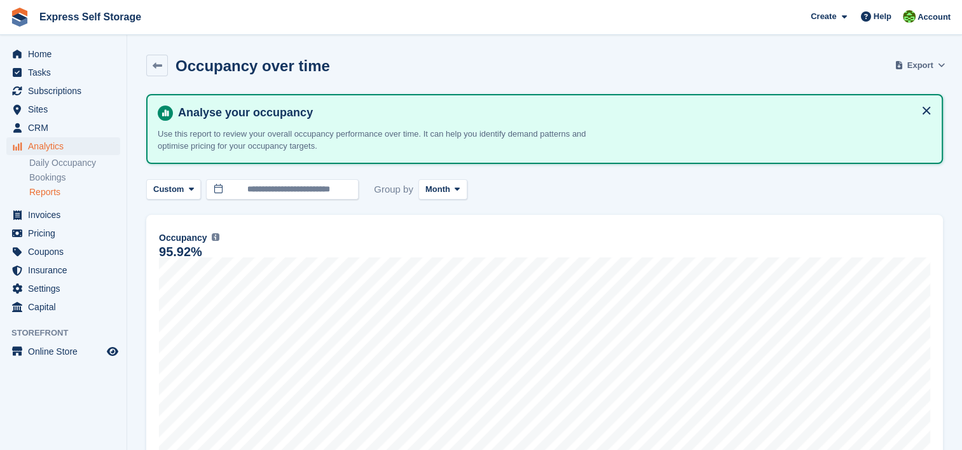
click at [926, 64] on span "Export" at bounding box center [920, 65] width 26 height 13
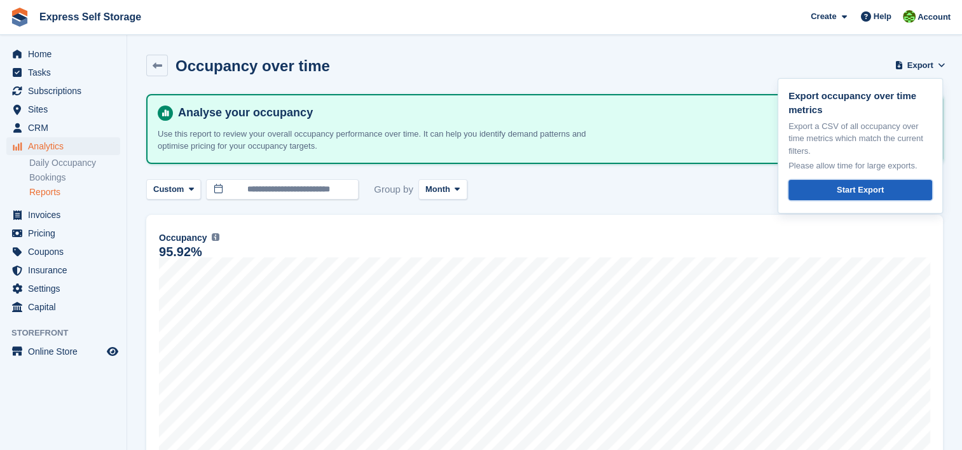
click at [883, 191] on link "Start Export" at bounding box center [860, 190] width 144 height 21
click at [146, 61] on link at bounding box center [157, 66] width 22 height 22
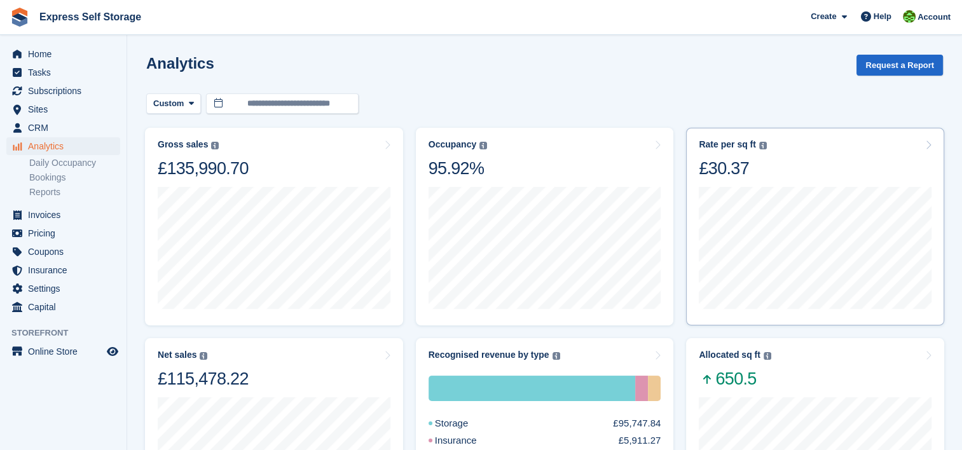
click at [918, 150] on div "Rate per sq ft Annualized storage revenue (after discounts, excluding tax) divi…" at bounding box center [815, 159] width 233 height 40
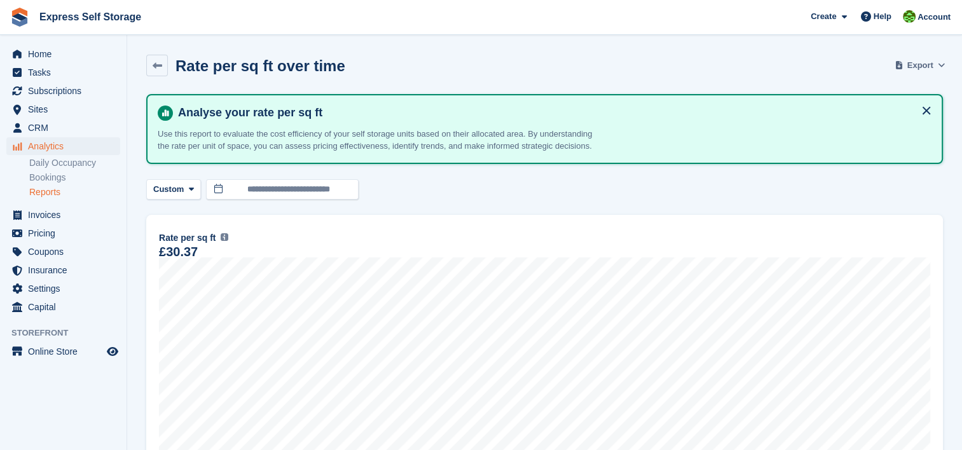
drag, startPoint x: 909, startPoint y: 65, endPoint x: 911, endPoint y: 94, distance: 28.7
click at [909, 65] on span "Export" at bounding box center [920, 65] width 26 height 13
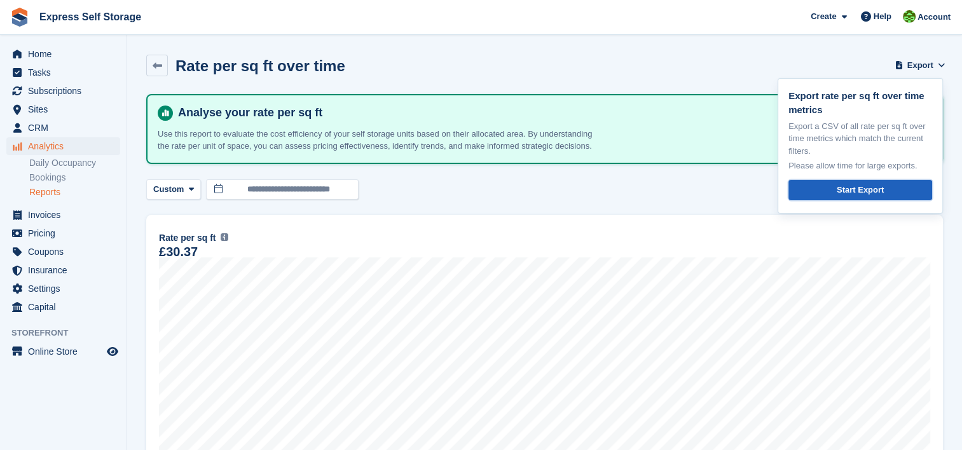
click at [905, 190] on link "Start Export" at bounding box center [860, 190] width 144 height 21
click at [151, 77] on div "Rate per sq ft over time Export Export rate per sq ft over time metrics Export …" at bounding box center [544, 73] width 797 height 37
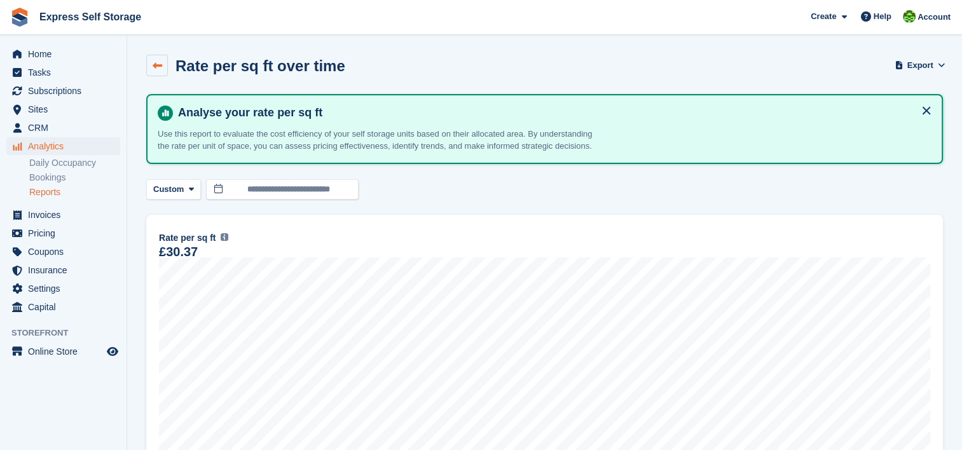
click at [148, 64] on link at bounding box center [157, 66] width 22 height 22
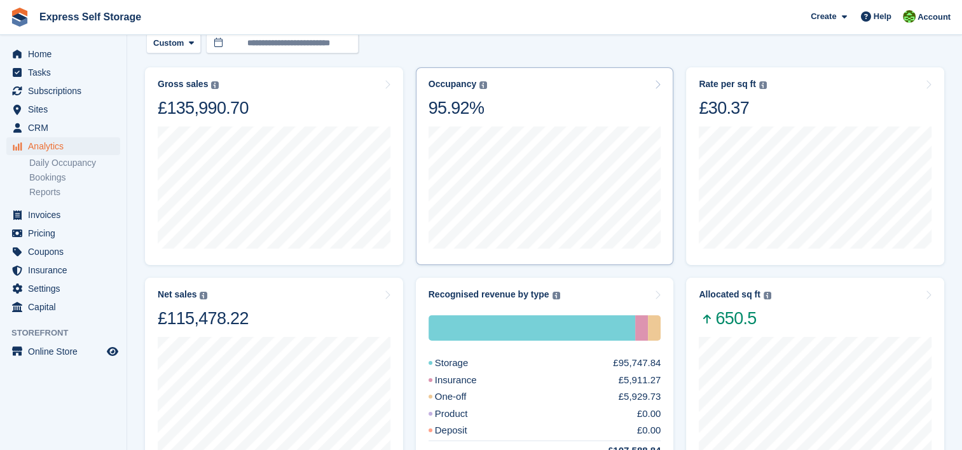
scroll to position [254, 0]
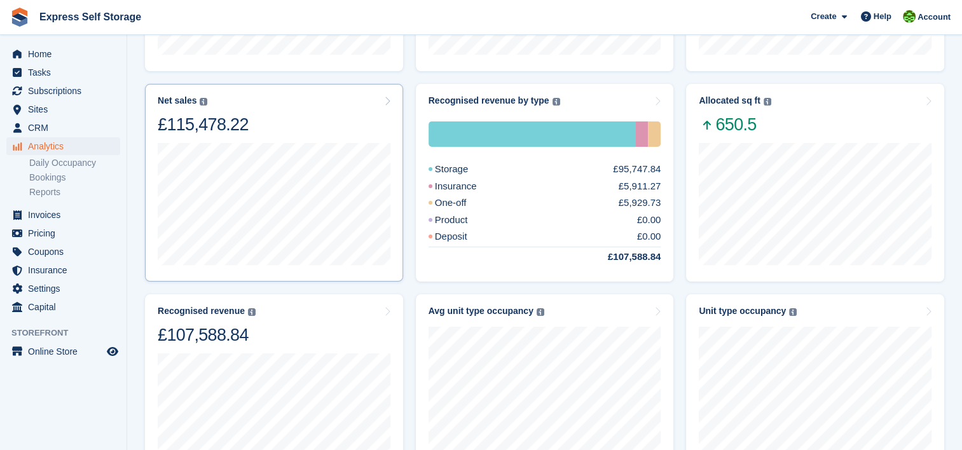
click at [384, 97] on icon at bounding box center [387, 101] width 6 height 10
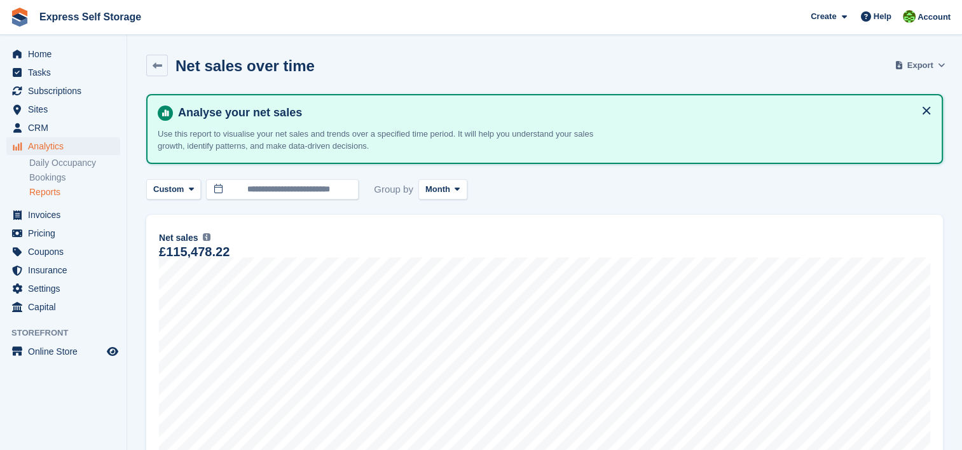
click at [919, 61] on span "Export" at bounding box center [920, 65] width 26 height 13
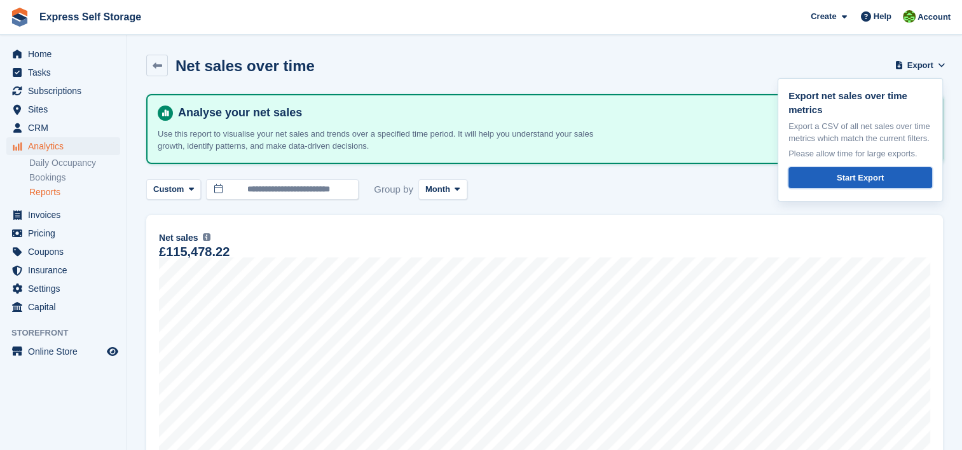
click at [846, 180] on div "Start Export" at bounding box center [860, 178] width 47 height 13
click at [158, 64] on icon at bounding box center [158, 66] width 10 height 10
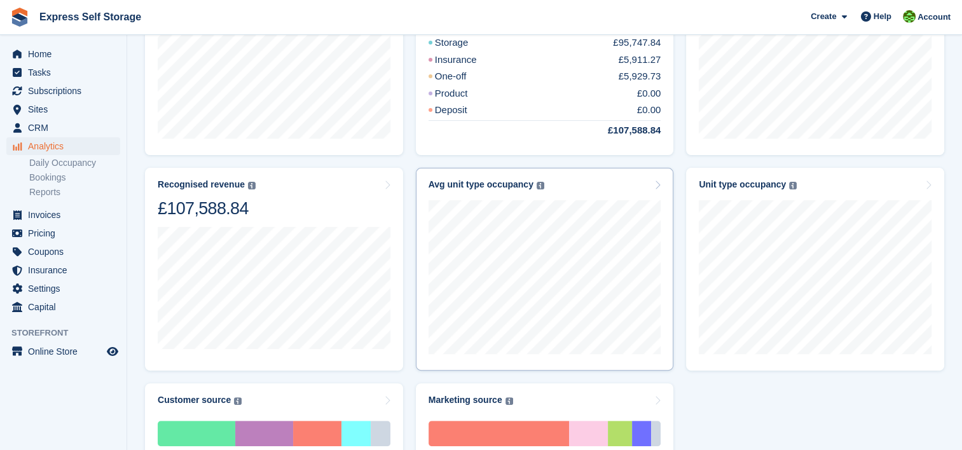
scroll to position [382, 0]
click at [657, 181] on icon at bounding box center [657, 184] width 6 height 10
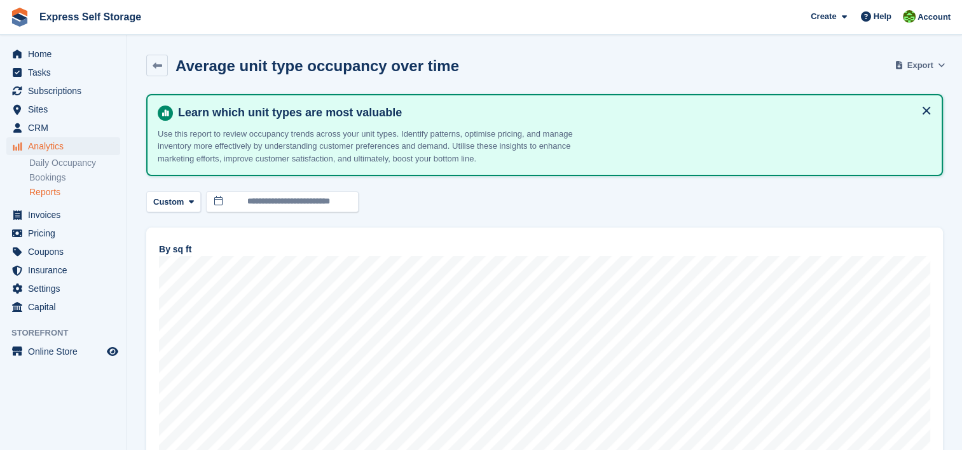
click at [925, 62] on span "Export" at bounding box center [920, 65] width 26 height 13
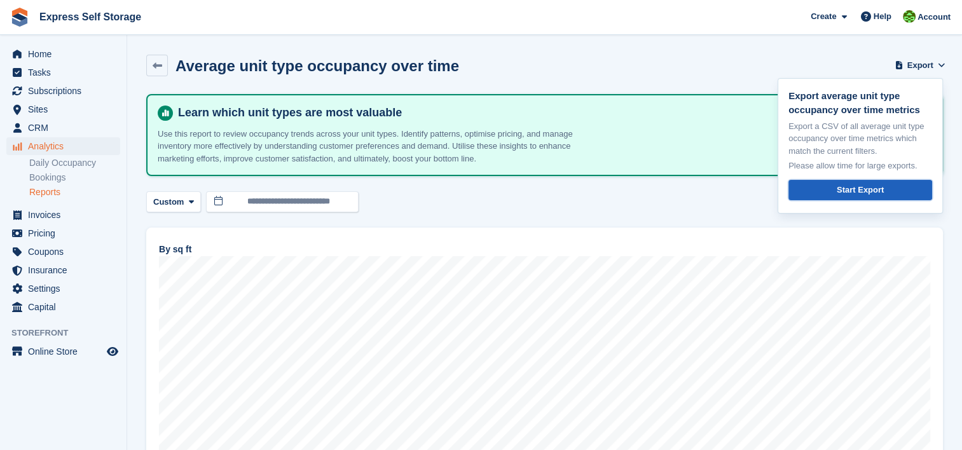
click at [885, 190] on link "Start Export" at bounding box center [860, 190] width 144 height 21
click at [156, 65] on icon at bounding box center [158, 66] width 10 height 10
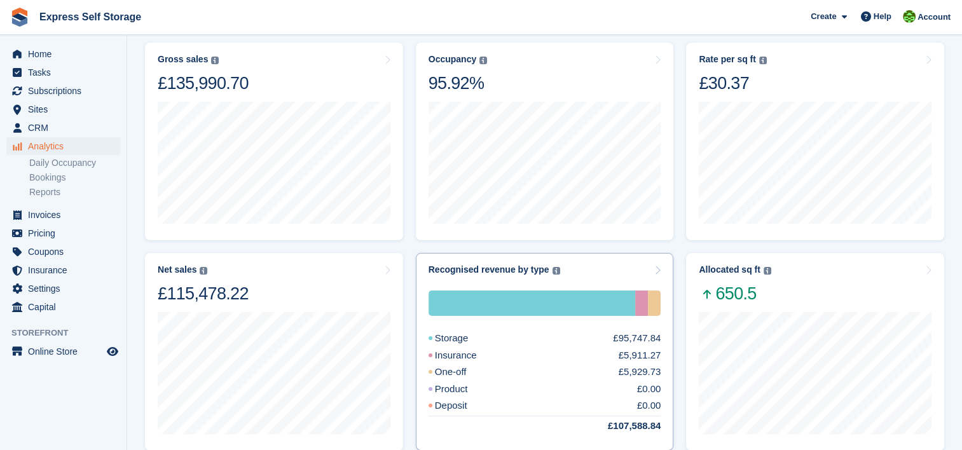
scroll to position [64, 0]
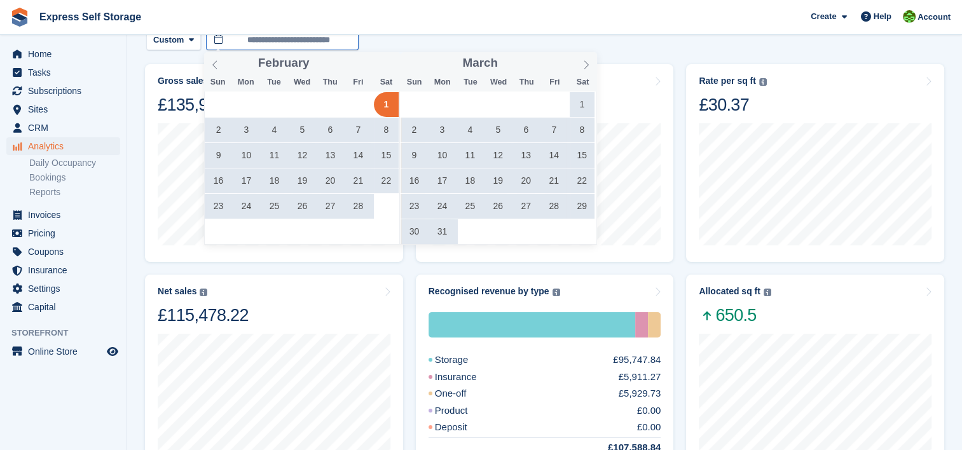
click at [313, 39] on input "**********" at bounding box center [282, 40] width 153 height 21
click at [210, 65] on span at bounding box center [215, 63] width 22 height 22
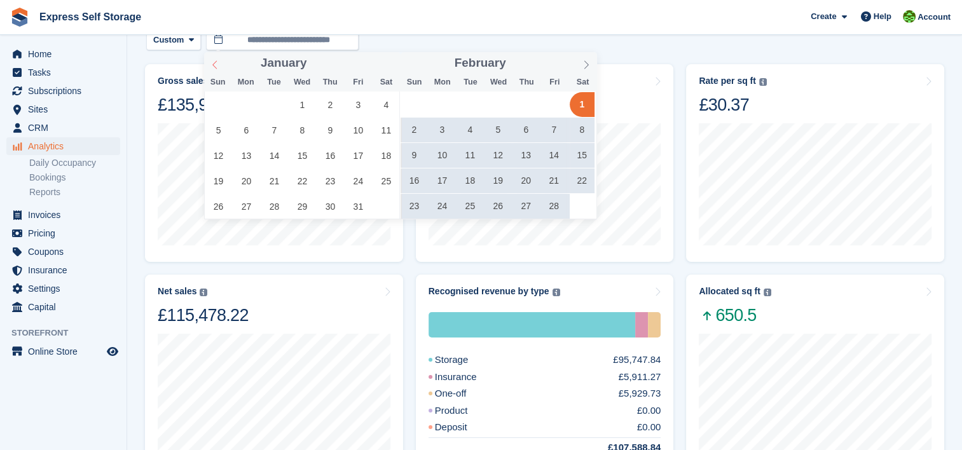
click at [211, 65] on icon at bounding box center [214, 64] width 9 height 9
type input "****"
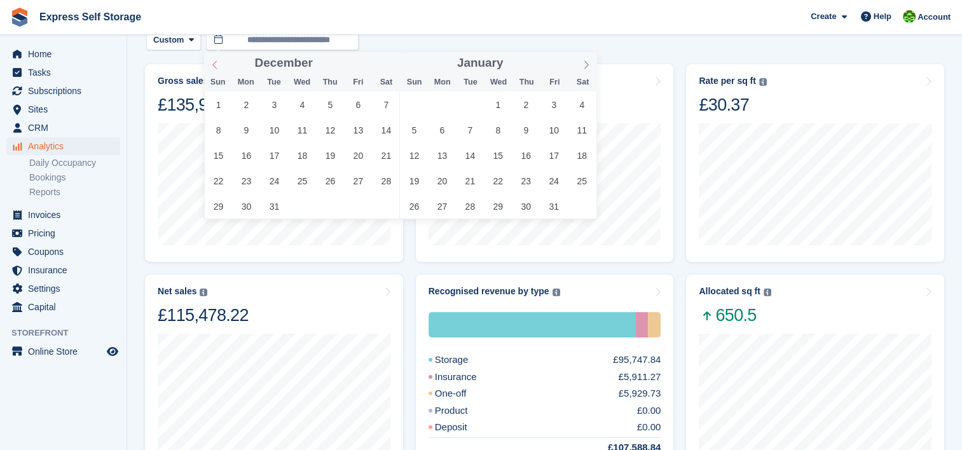
click at [211, 65] on icon at bounding box center [214, 64] width 9 height 9
type input "****"
click at [211, 65] on icon at bounding box center [214, 64] width 9 height 9
click at [212, 65] on icon at bounding box center [214, 64] width 9 height 9
click at [212, 64] on icon at bounding box center [214, 64] width 9 height 9
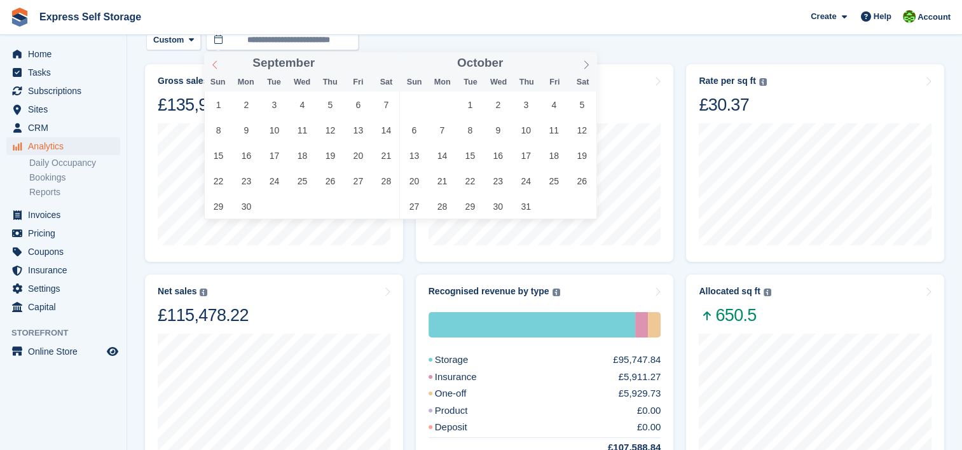
click at [212, 64] on icon at bounding box center [214, 64] width 9 height 9
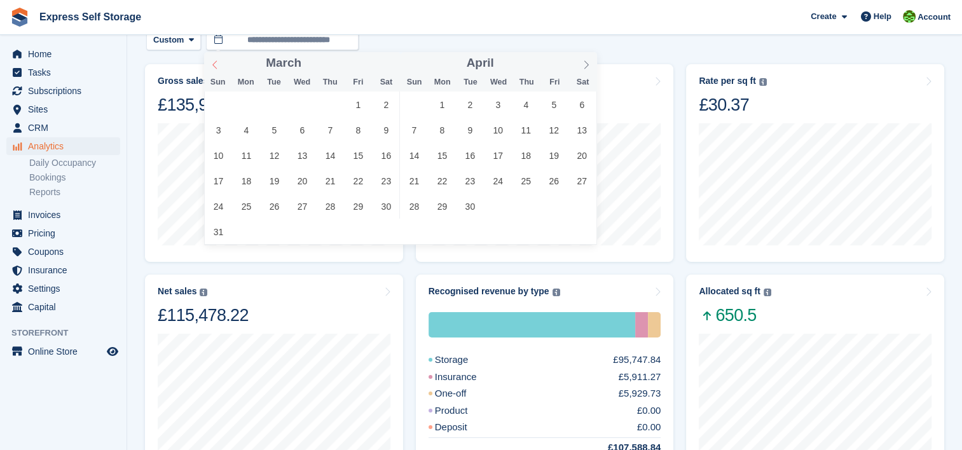
click at [212, 64] on icon at bounding box center [214, 64] width 9 height 9
drag, startPoint x: 212, startPoint y: 64, endPoint x: 333, endPoint y: 103, distance: 127.1
click at [333, 103] on span "1" at bounding box center [330, 104] width 25 height 25
type input "**********"
click at [312, 41] on input "**********" at bounding box center [282, 40] width 153 height 21
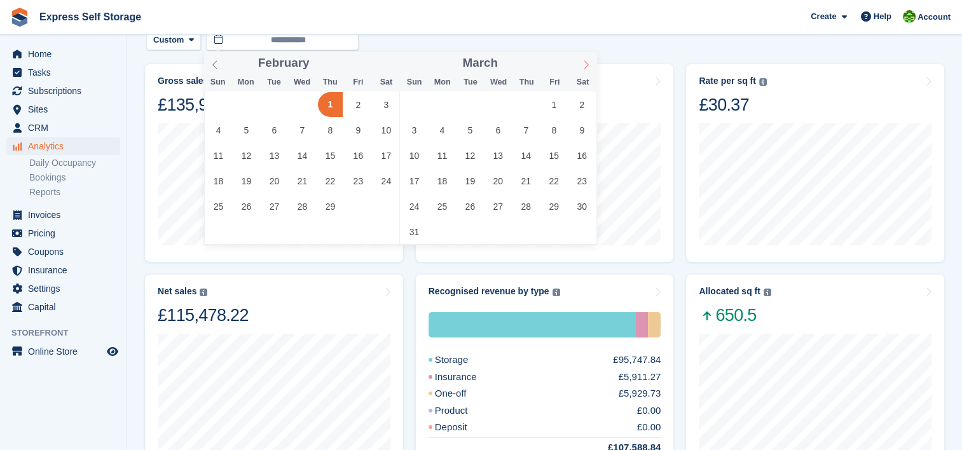
click at [588, 68] on icon at bounding box center [586, 64] width 9 height 9
click at [588, 69] on icon at bounding box center [586, 64] width 9 height 9
drag, startPoint x: 588, startPoint y: 69, endPoint x: 580, endPoint y: 66, distance: 8.0
click at [585, 69] on icon at bounding box center [586, 64] width 9 height 9
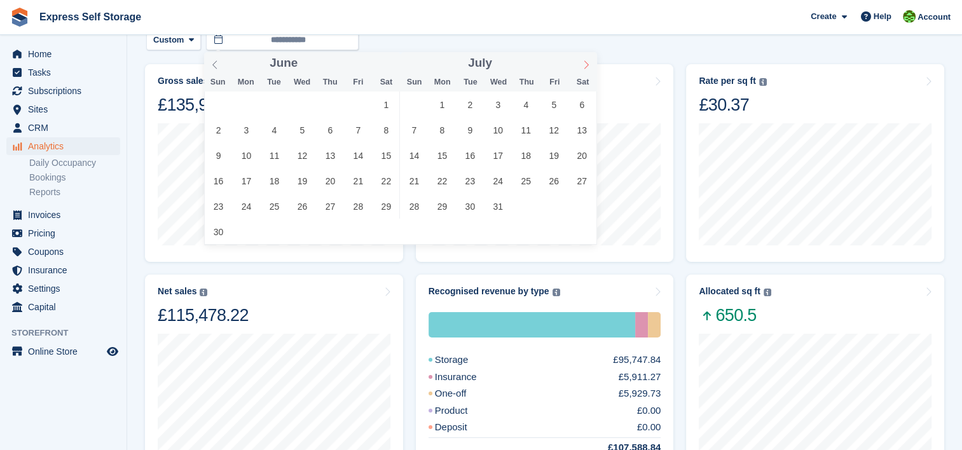
click at [579, 66] on span at bounding box center [586, 63] width 22 height 22
click at [578, 65] on span at bounding box center [586, 63] width 22 height 22
click at [576, 62] on span at bounding box center [586, 63] width 22 height 22
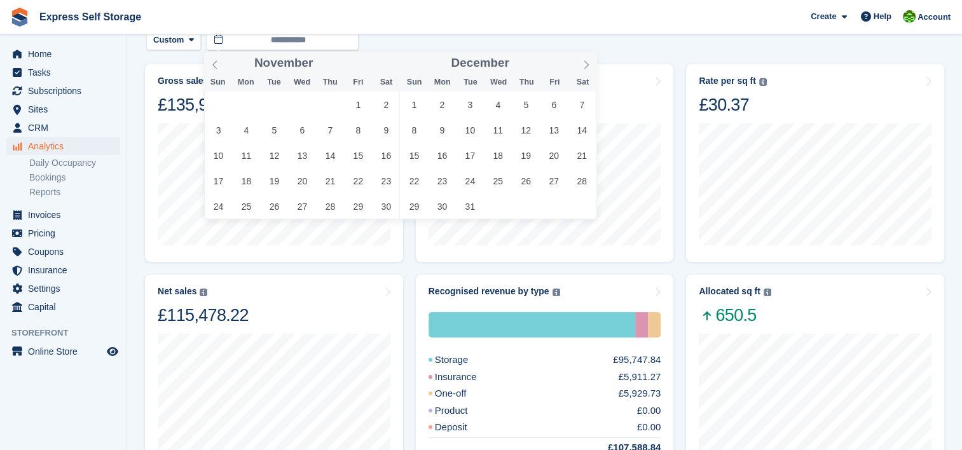
click at [572, 62] on div "December ****" at bounding box center [499, 63] width 196 height 22
click at [582, 64] on icon at bounding box center [586, 64] width 9 height 9
type input "****"
click at [582, 63] on icon at bounding box center [586, 64] width 9 height 9
type input "****"
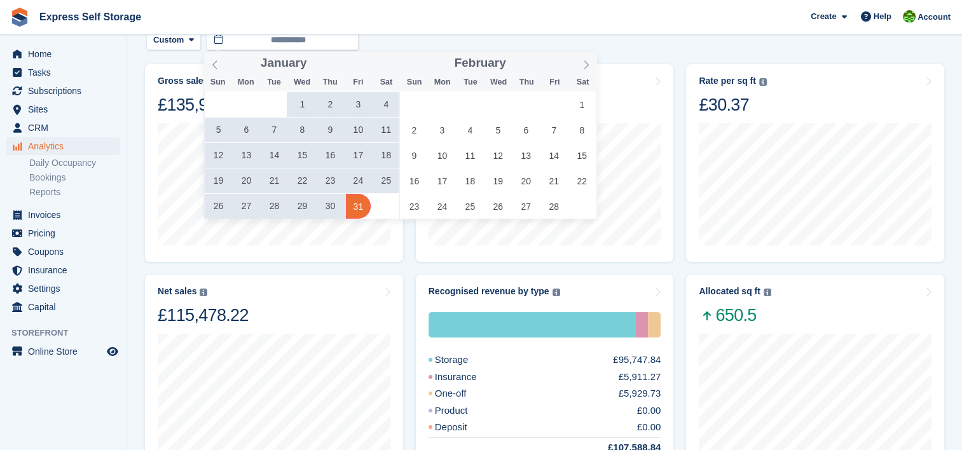
click at [364, 200] on span "31" at bounding box center [358, 206] width 25 height 25
type input "**********"
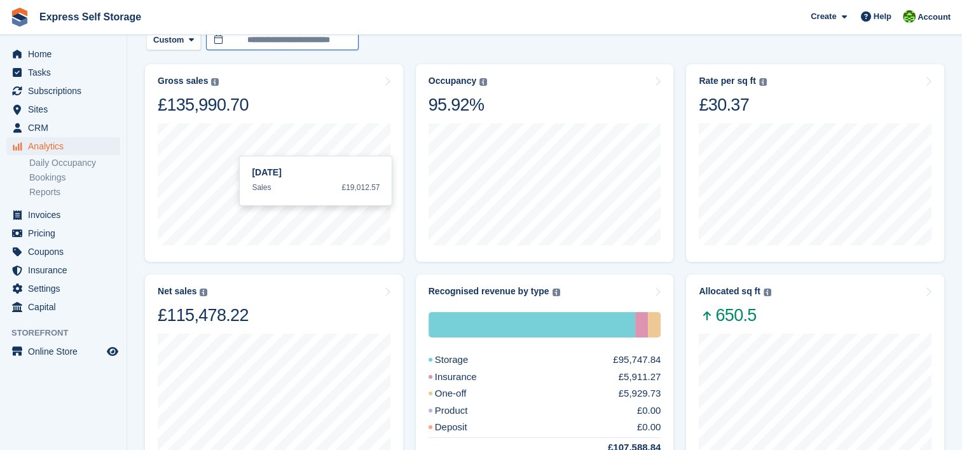
scroll to position [58, 0]
